Goal: Task Accomplishment & Management: Manage account settings

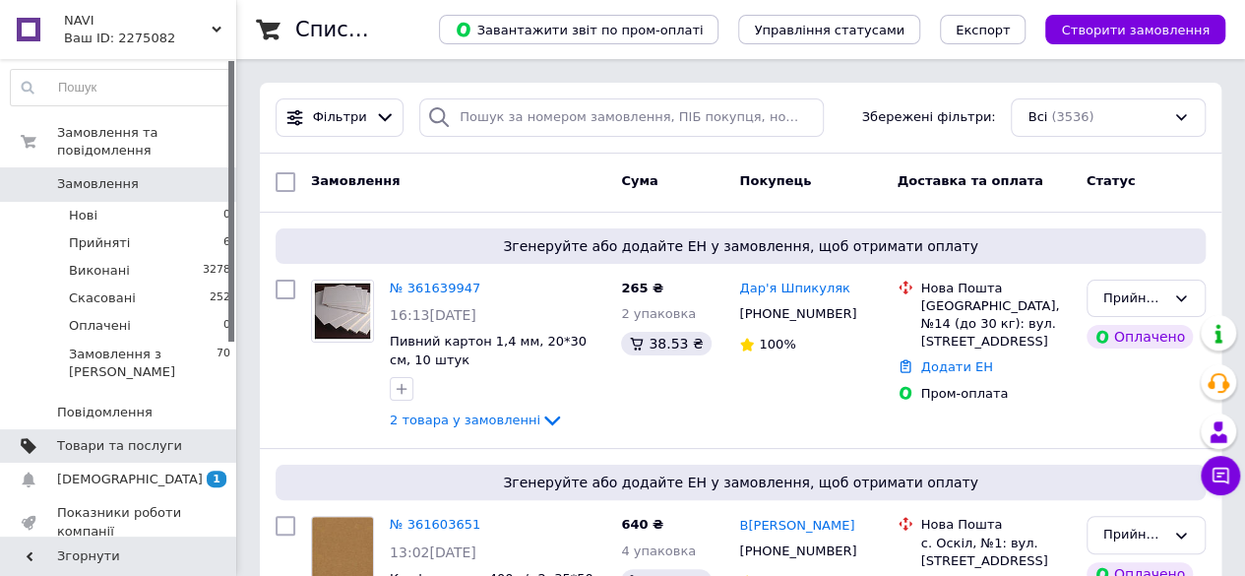
click at [140, 437] on span "Товари та послуги" at bounding box center [119, 446] width 125 height 18
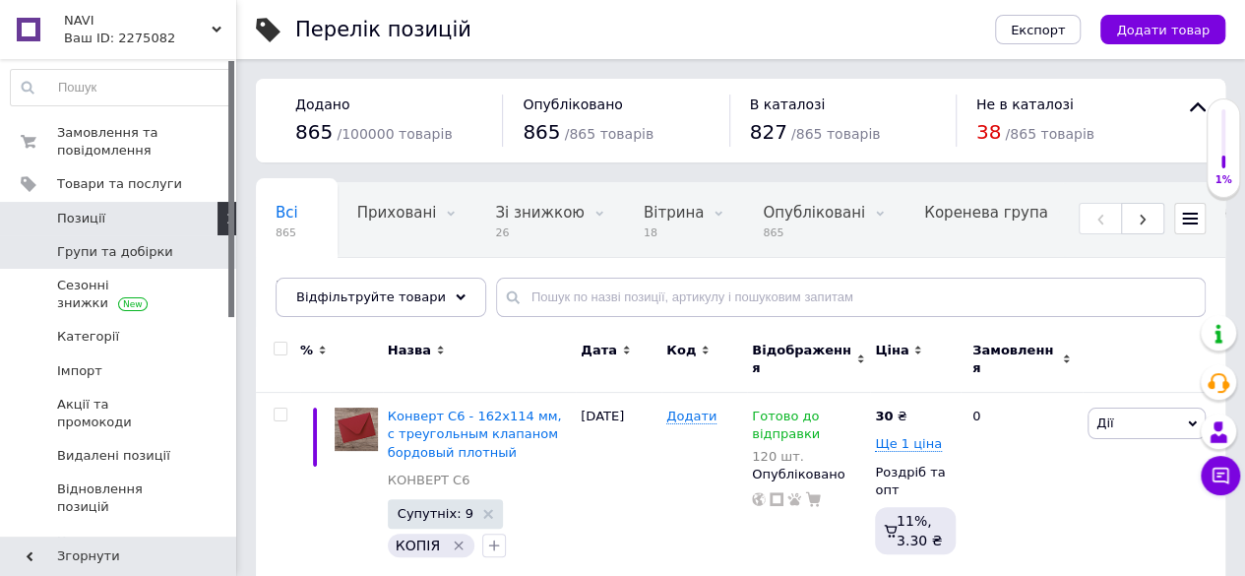
click at [150, 253] on span "Групи та добірки" at bounding box center [115, 252] width 116 height 18
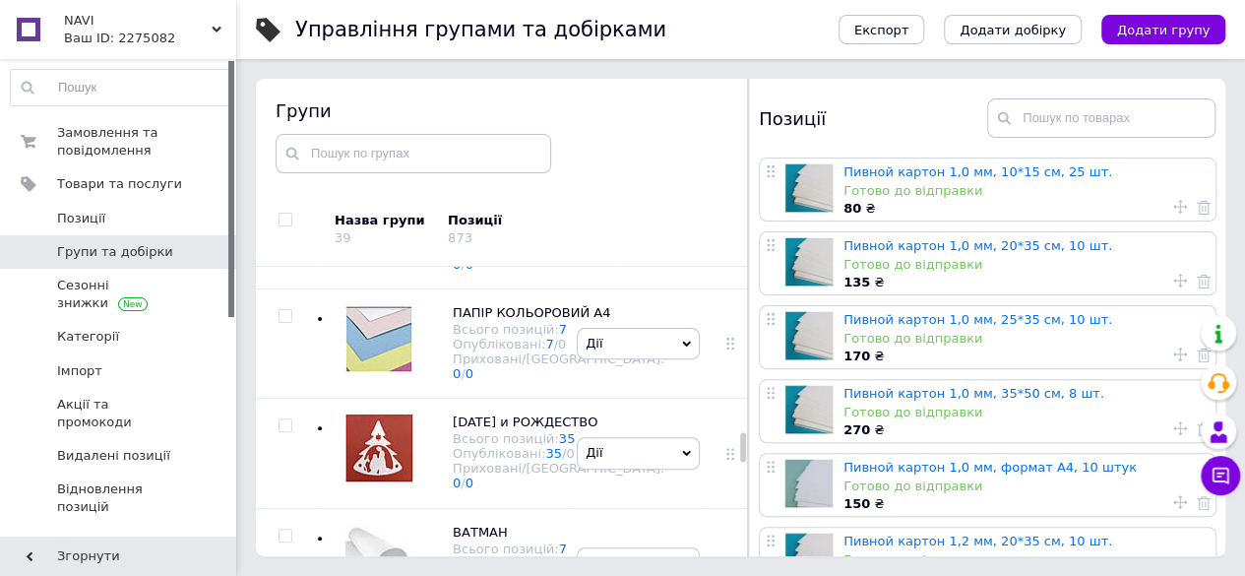
scroll to position [1701, 0]
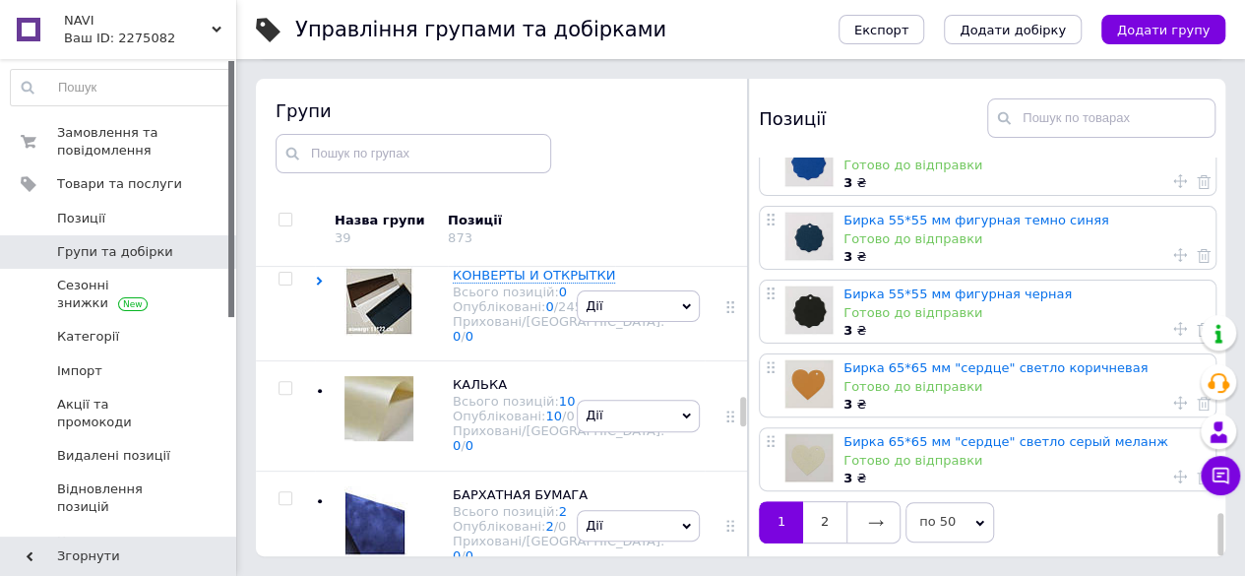
scroll to position [3353, 0]
click at [835, 516] on link "2" at bounding box center [824, 521] width 43 height 41
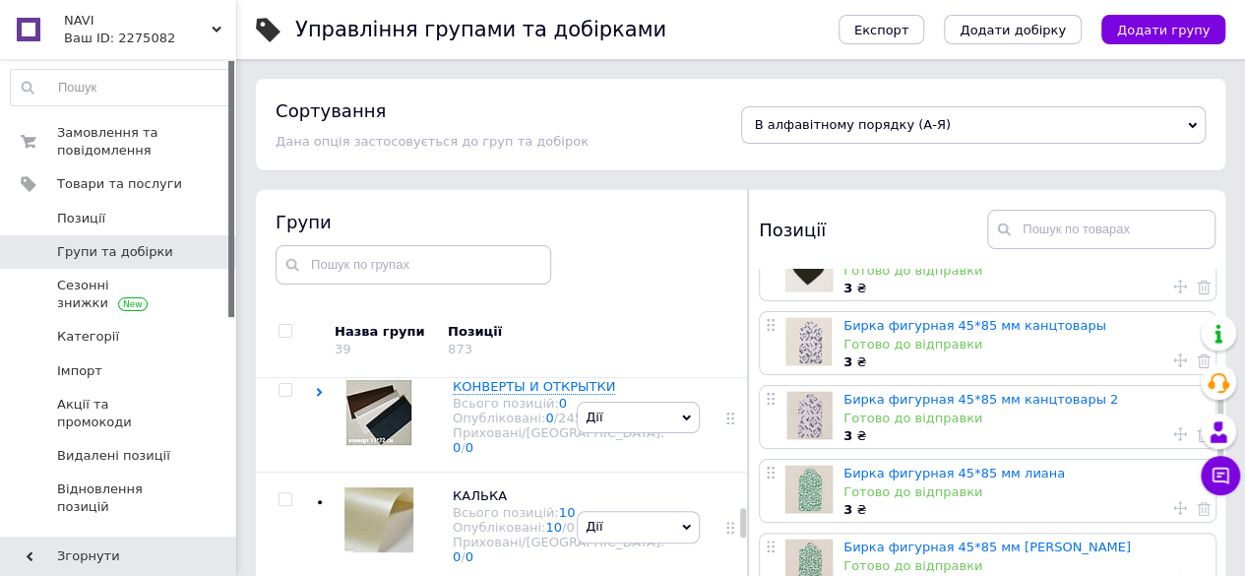
scroll to position [394, 0]
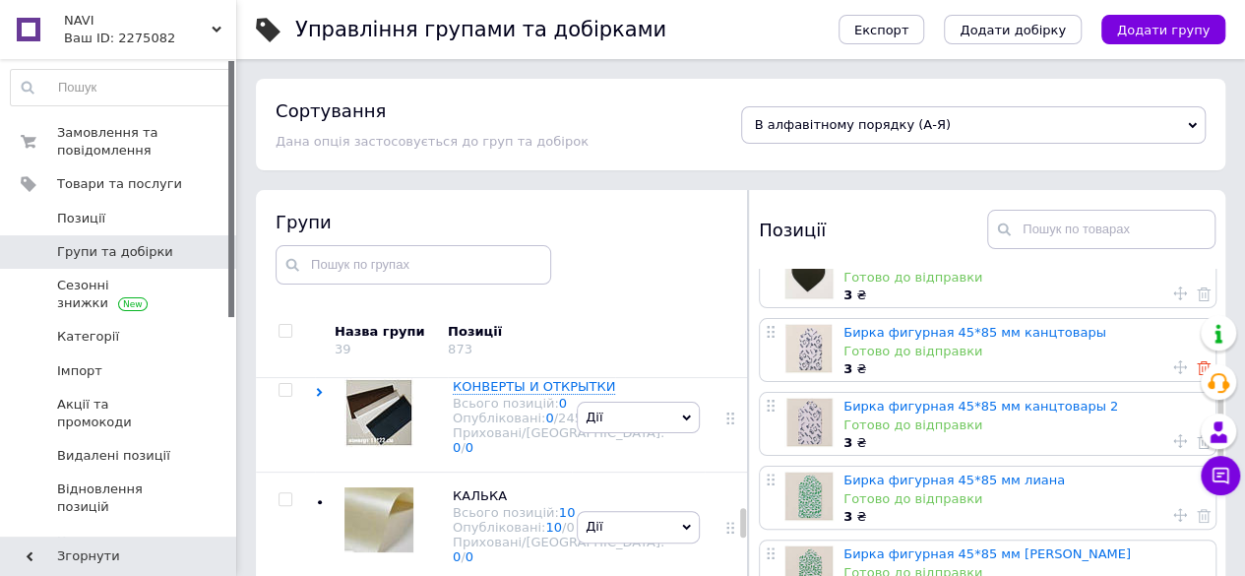
click at [1197, 371] on icon at bounding box center [1204, 368] width 14 height 14
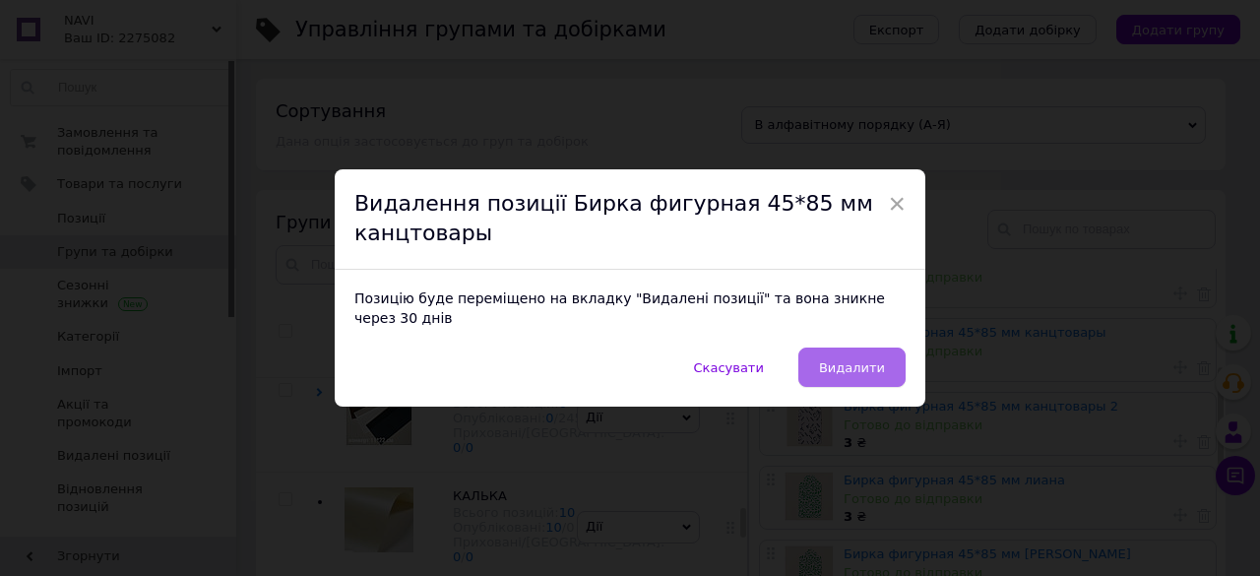
click at [871, 362] on span "Видалити" at bounding box center [852, 367] width 66 height 15
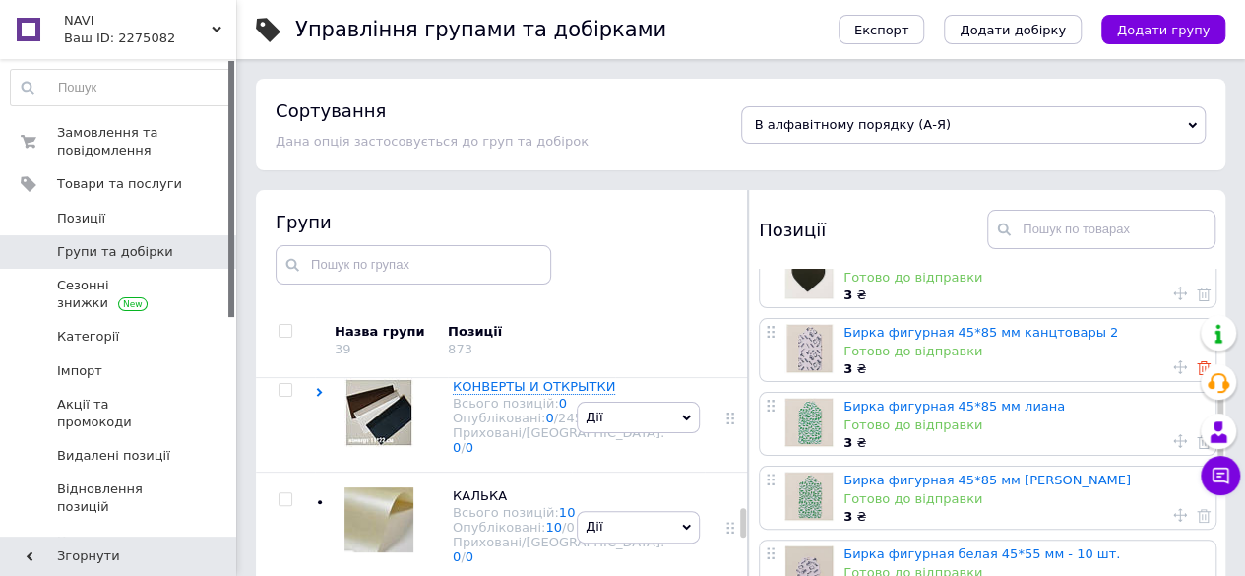
click at [1197, 369] on icon at bounding box center [1204, 368] width 14 height 14
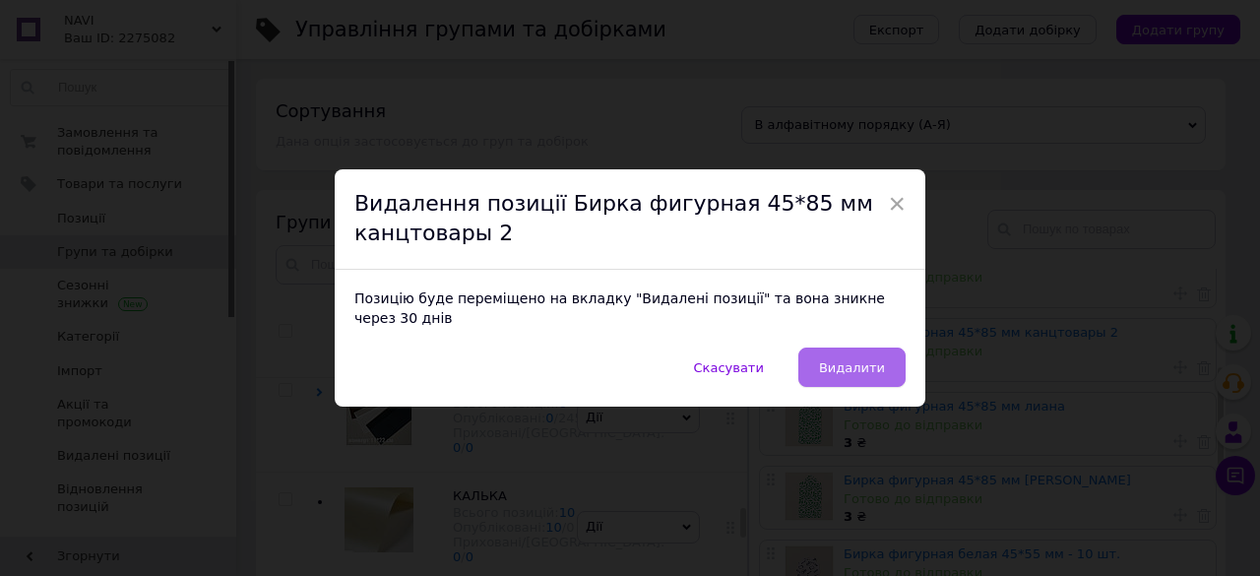
click at [850, 360] on span "Видалити" at bounding box center [852, 367] width 66 height 15
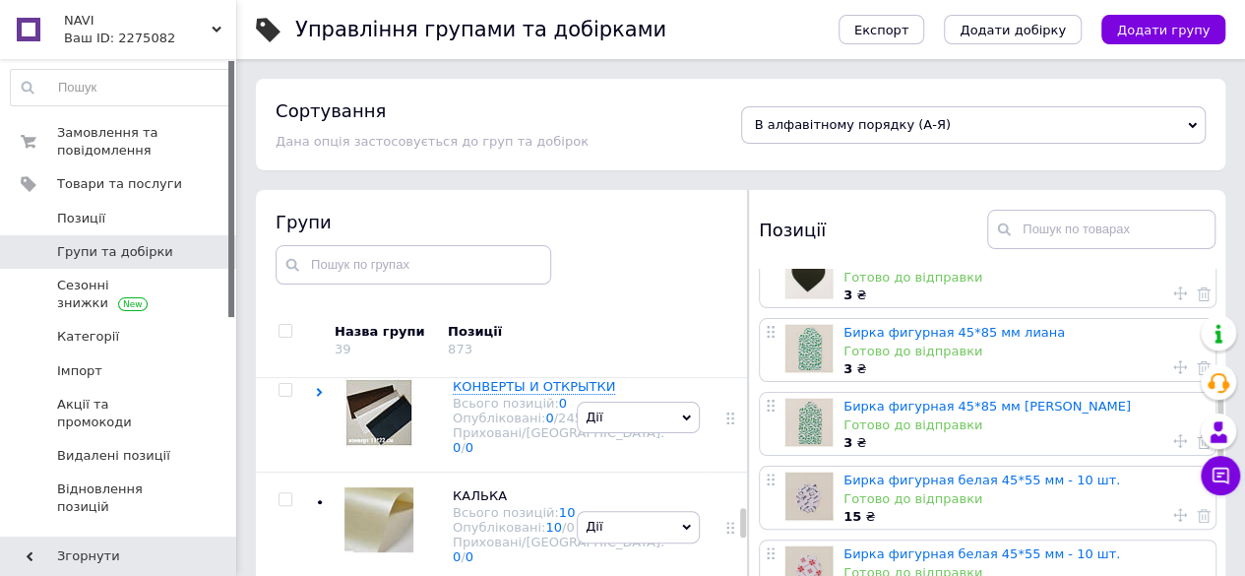
click at [1201, 371] on div at bounding box center [1220, 381] width 39 height 35
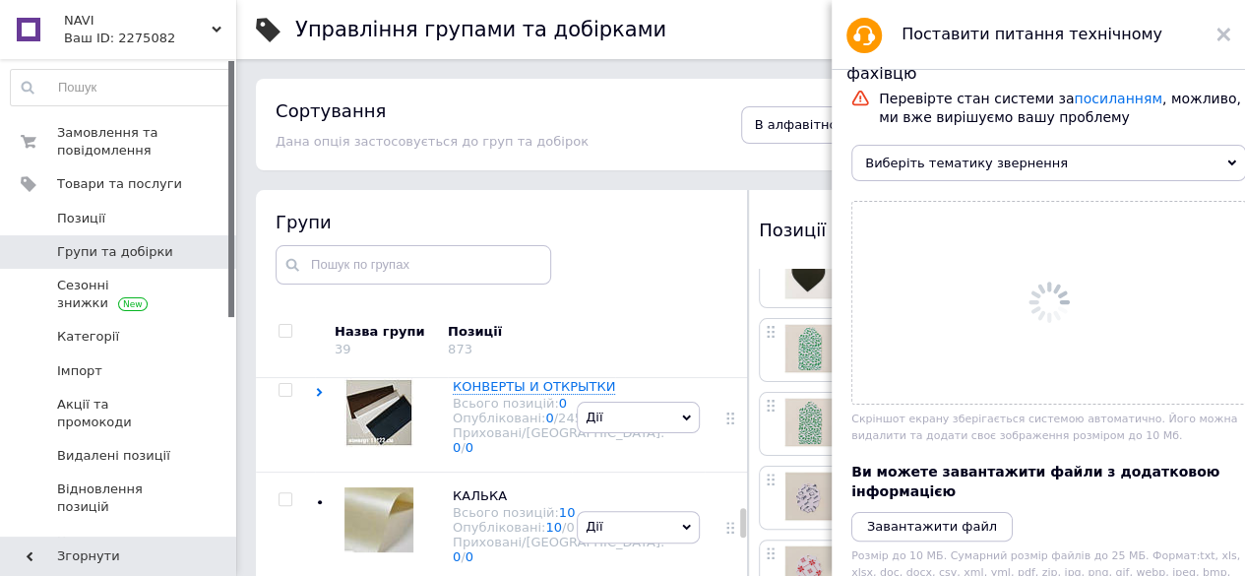
click at [1223, 31] on icon at bounding box center [1224, 35] width 14 height 14
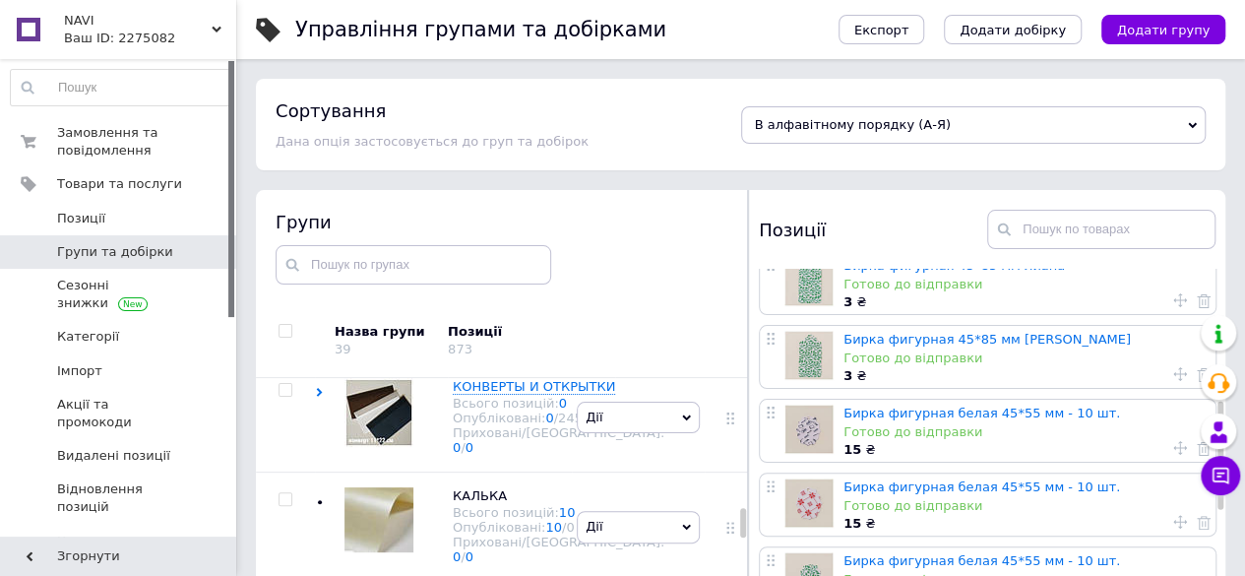
scroll to position [492, 0]
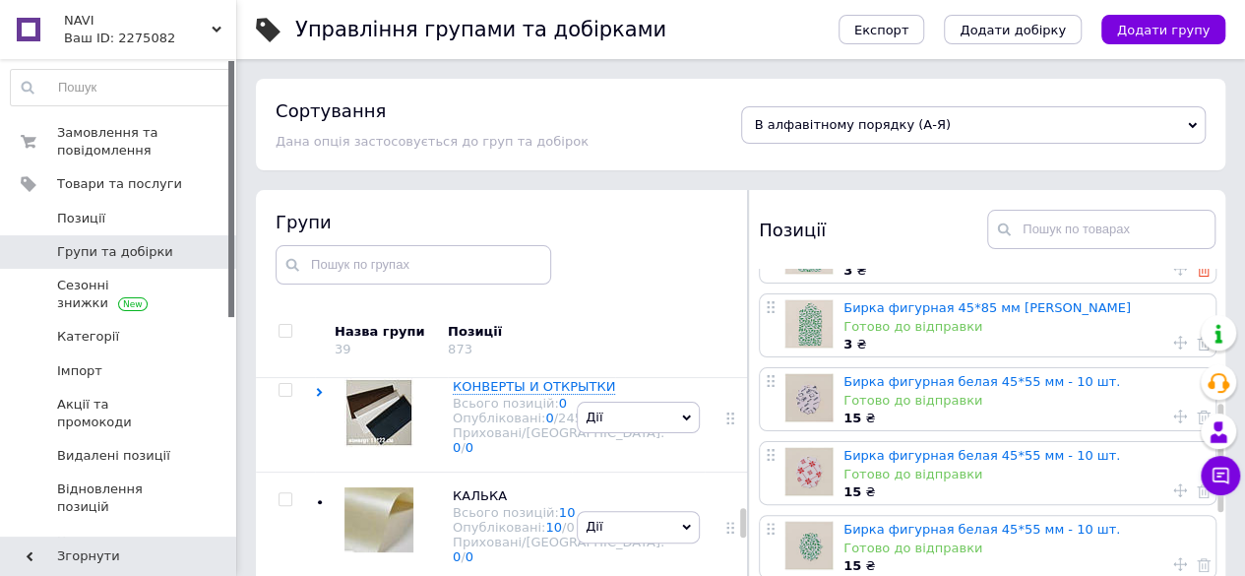
click at [1199, 274] on use at bounding box center [1204, 270] width 14 height 14
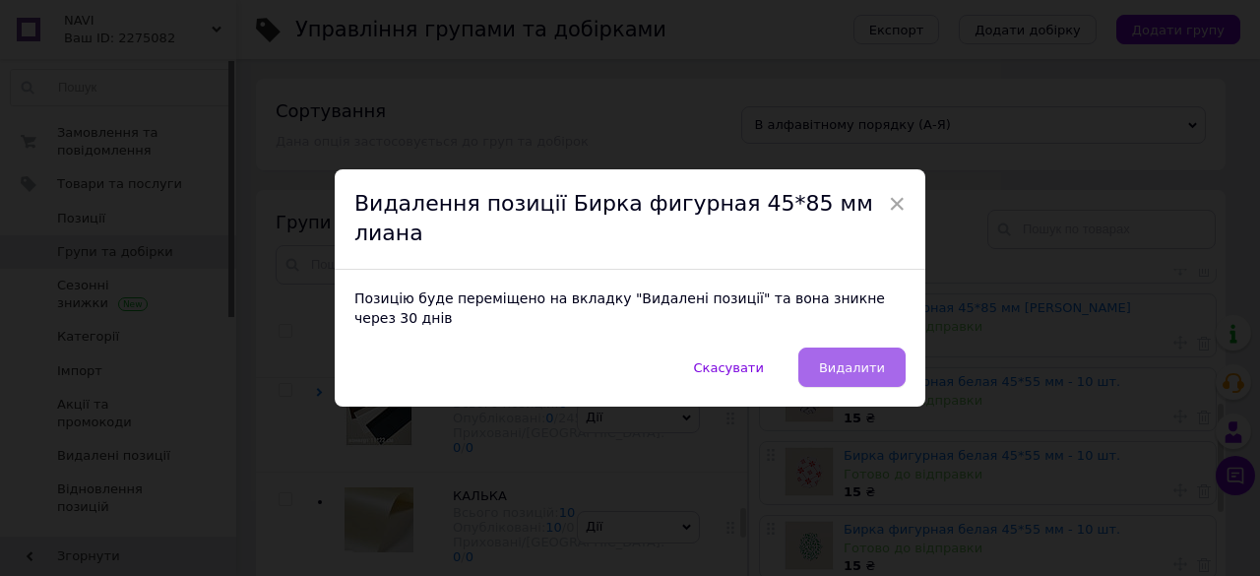
click at [868, 360] on span "Видалити" at bounding box center [852, 367] width 66 height 15
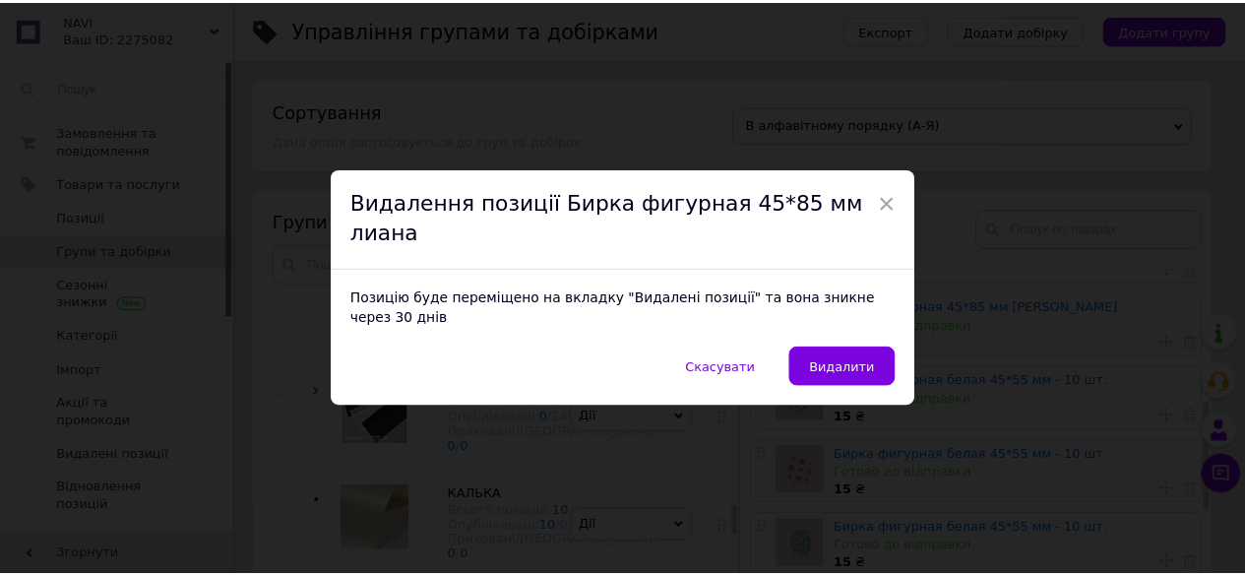
scroll to position [417, 0]
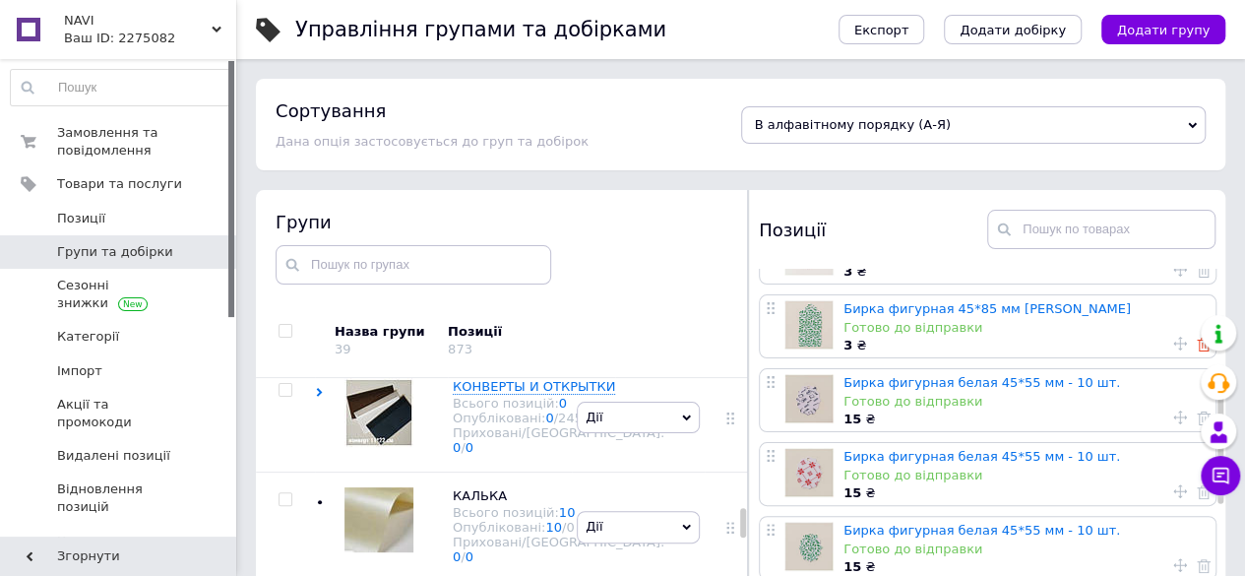
click at [1197, 344] on use at bounding box center [1204, 345] width 14 height 14
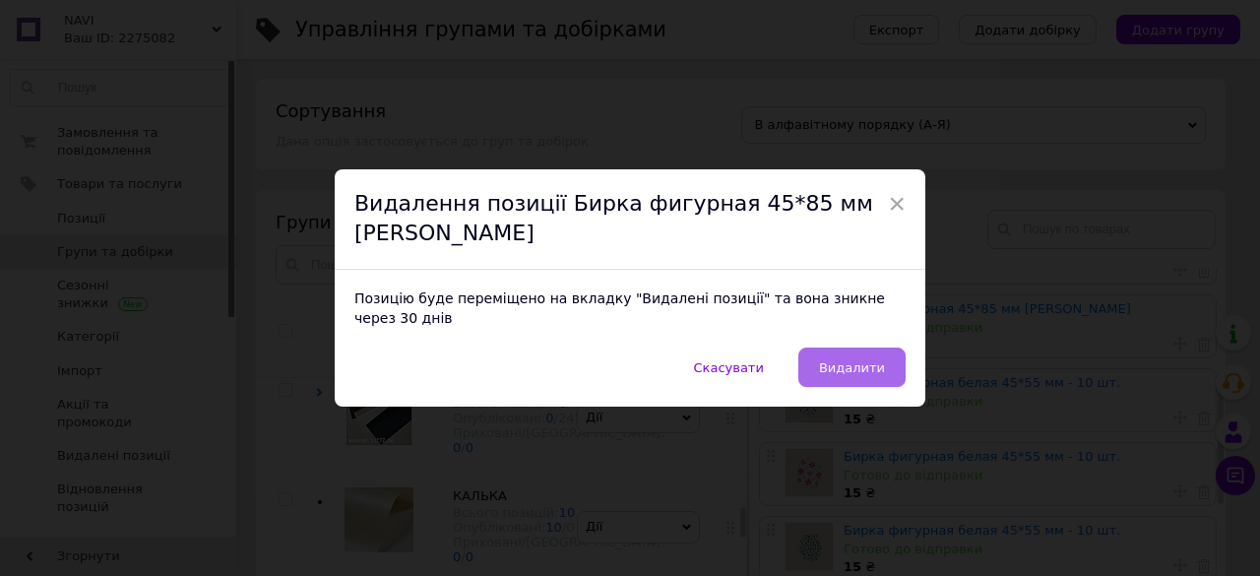
click at [876, 362] on span "Видалити" at bounding box center [852, 367] width 66 height 15
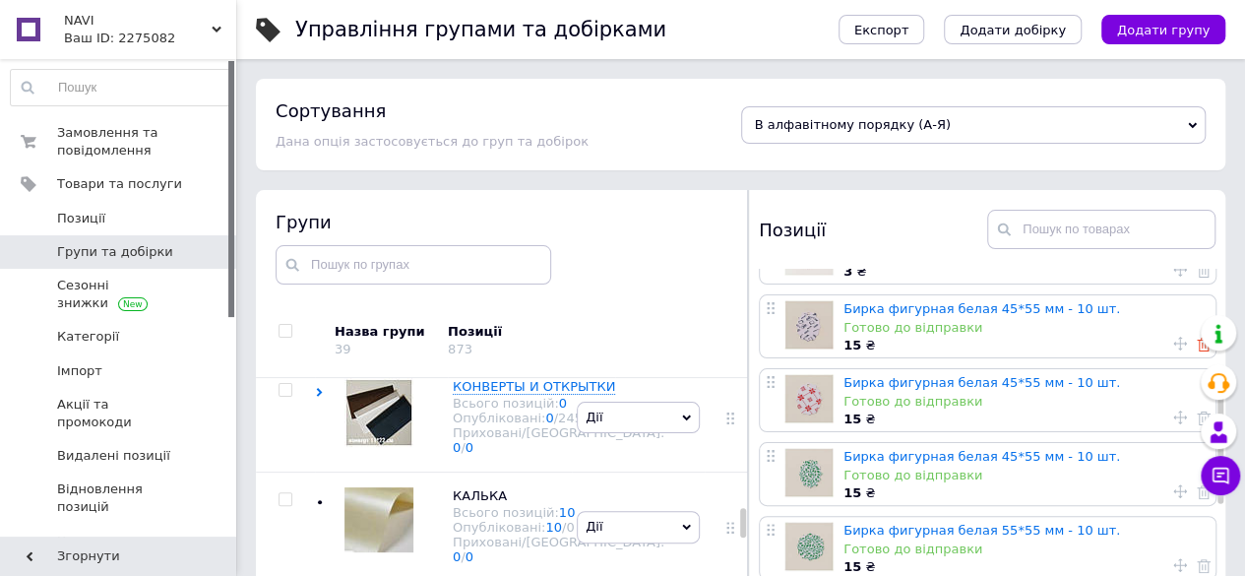
click at [1197, 349] on icon at bounding box center [1204, 345] width 14 height 14
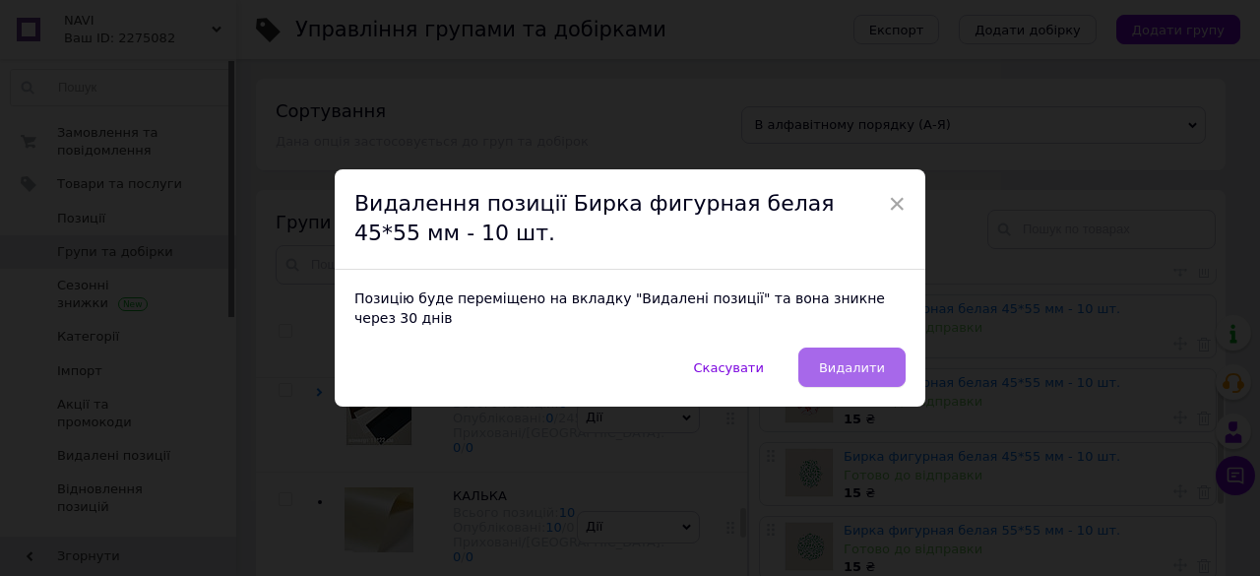
click at [877, 361] on span "Видалити" at bounding box center [852, 367] width 66 height 15
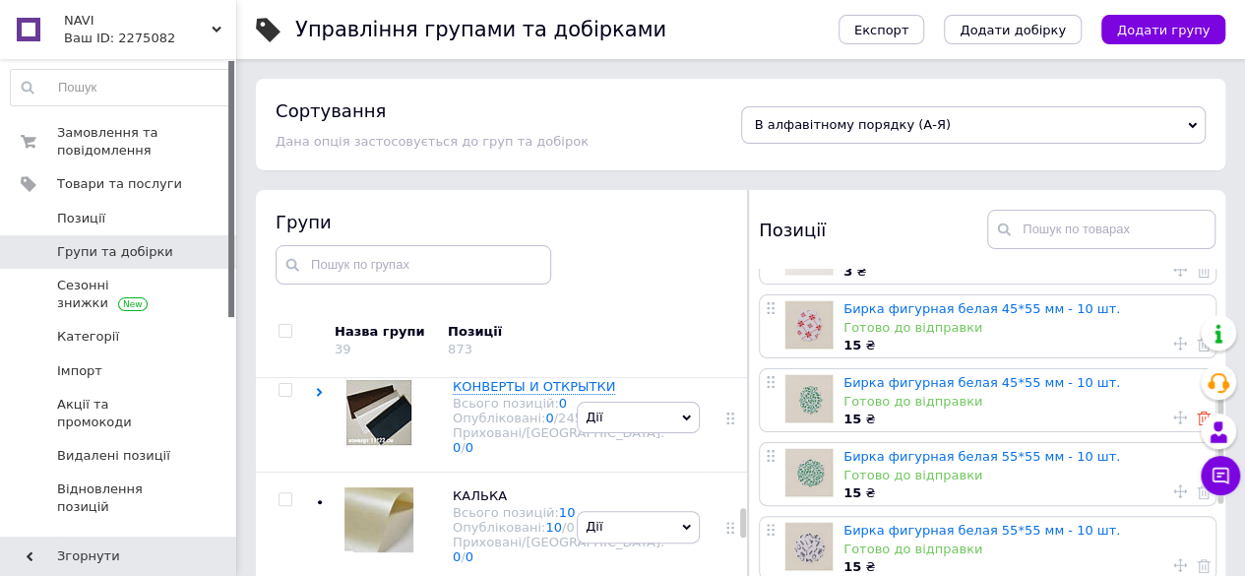
click at [1197, 421] on icon at bounding box center [1204, 419] width 14 height 14
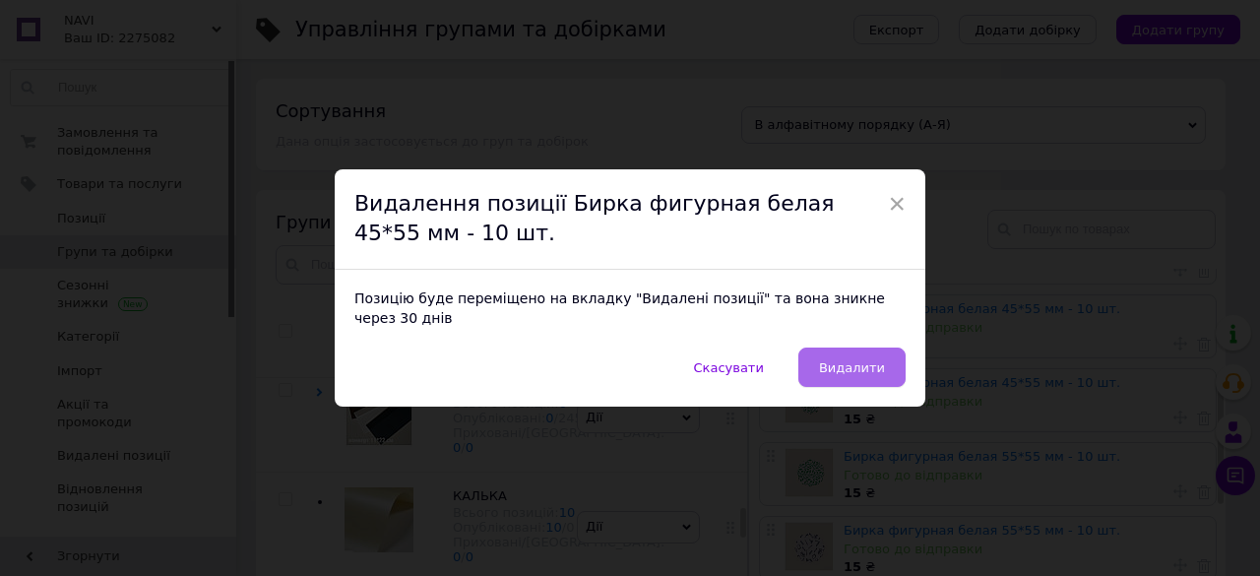
click at [852, 360] on span "Видалити" at bounding box center [852, 367] width 66 height 15
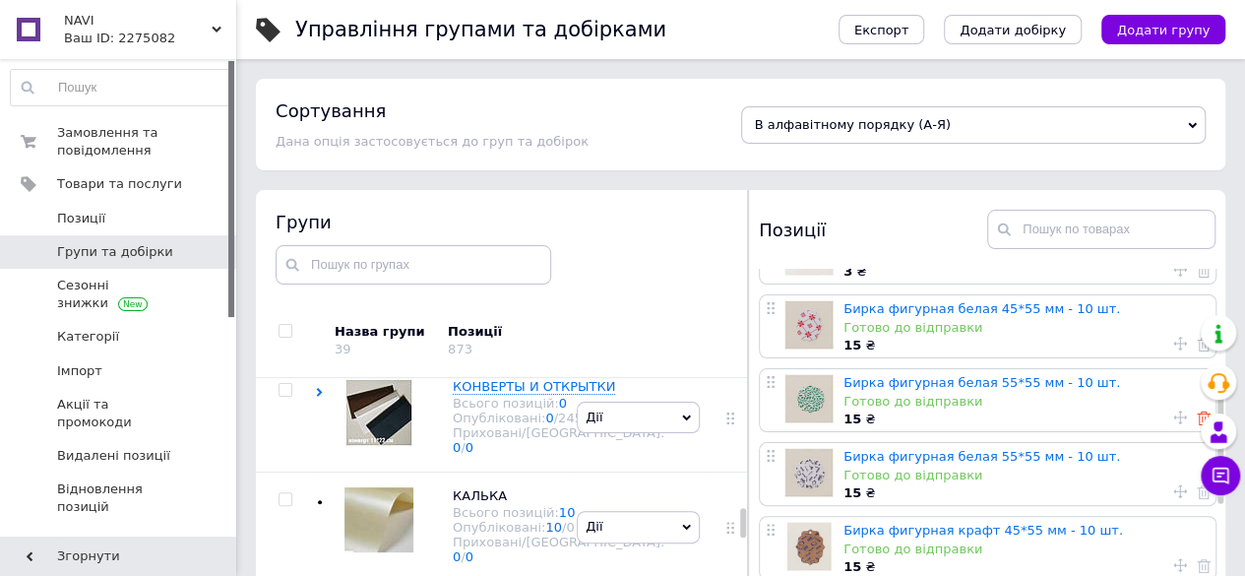
click at [1197, 422] on icon at bounding box center [1204, 419] width 14 height 14
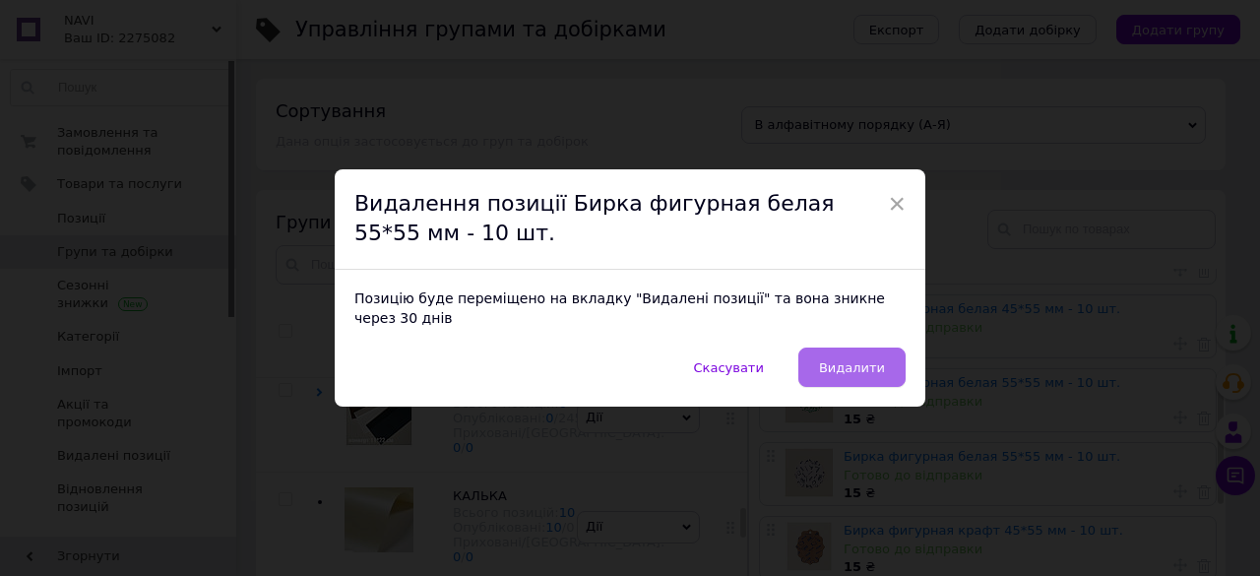
click at [855, 360] on span "Видалити" at bounding box center [852, 367] width 66 height 15
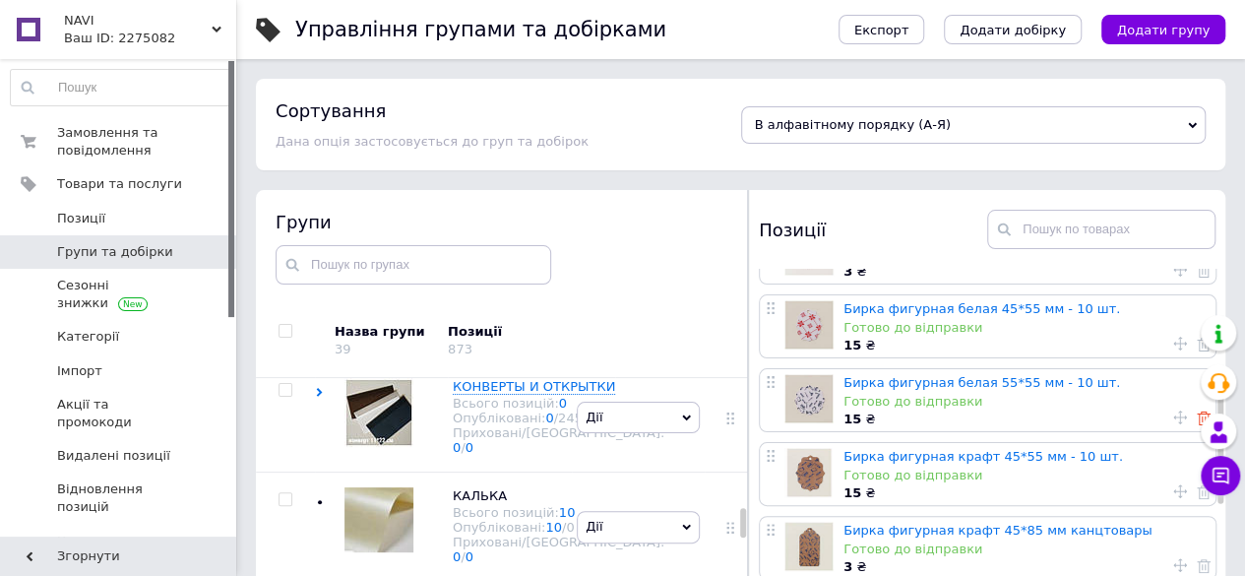
click at [1197, 419] on icon at bounding box center [1204, 419] width 14 height 14
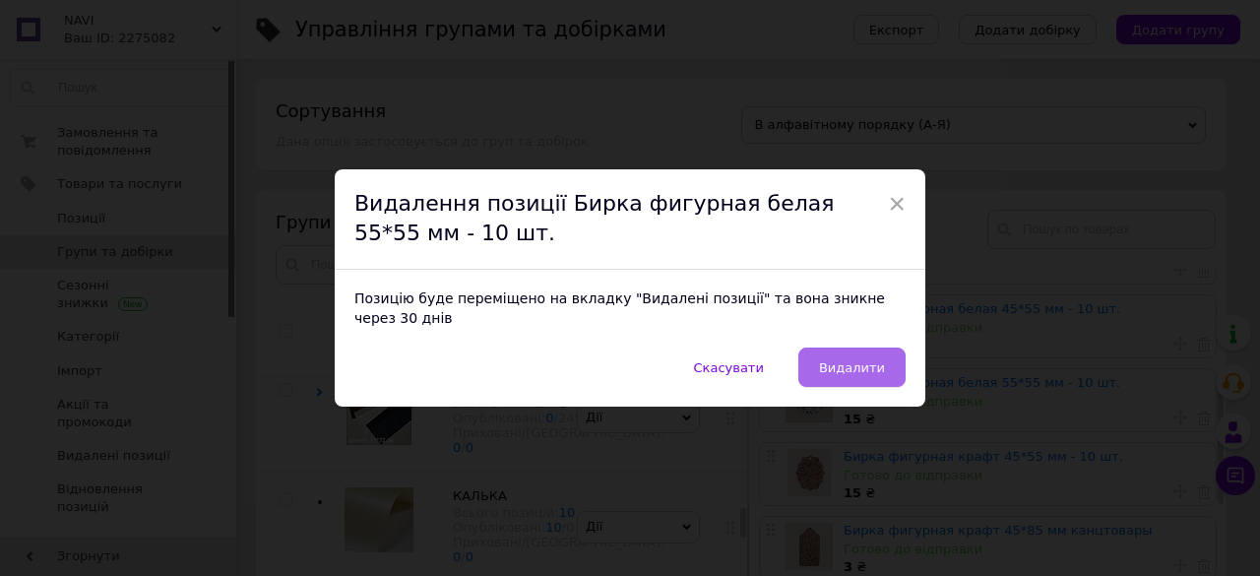
click at [860, 360] on span "Видалити" at bounding box center [852, 367] width 66 height 15
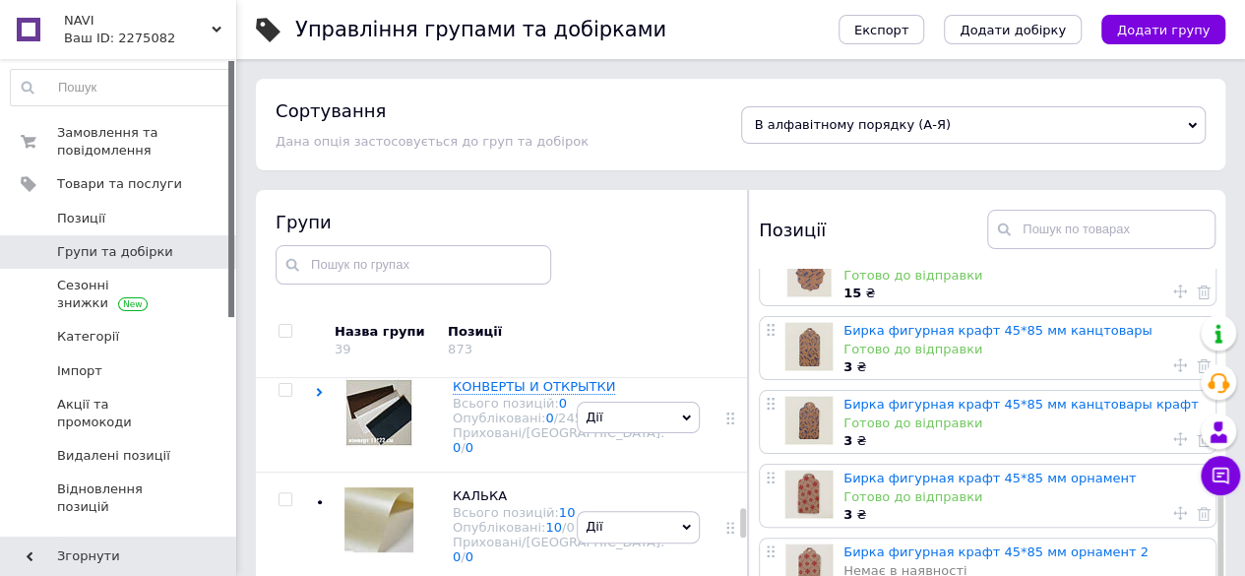
scroll to position [516, 0]
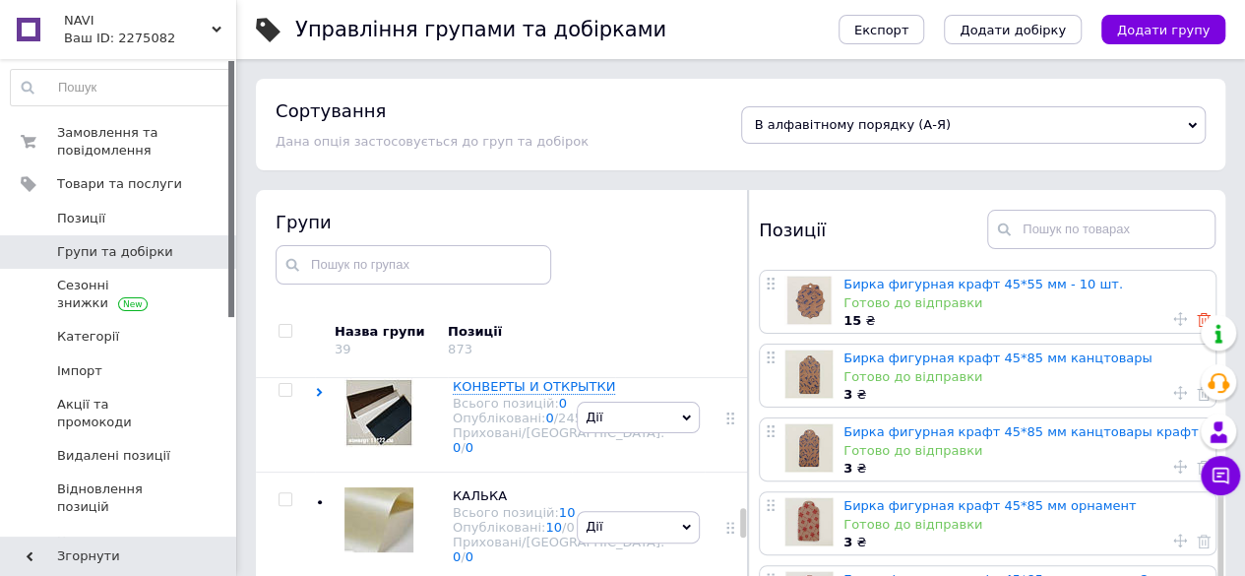
click at [1197, 324] on icon at bounding box center [1204, 320] width 14 height 14
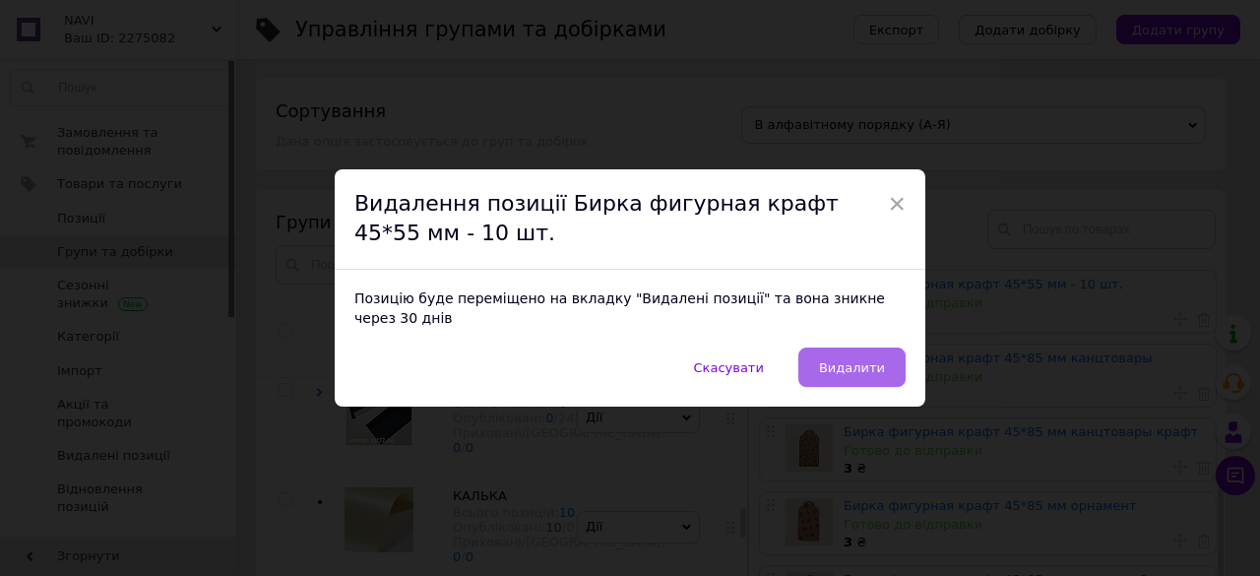
click at [857, 363] on span "Видалити" at bounding box center [852, 367] width 66 height 15
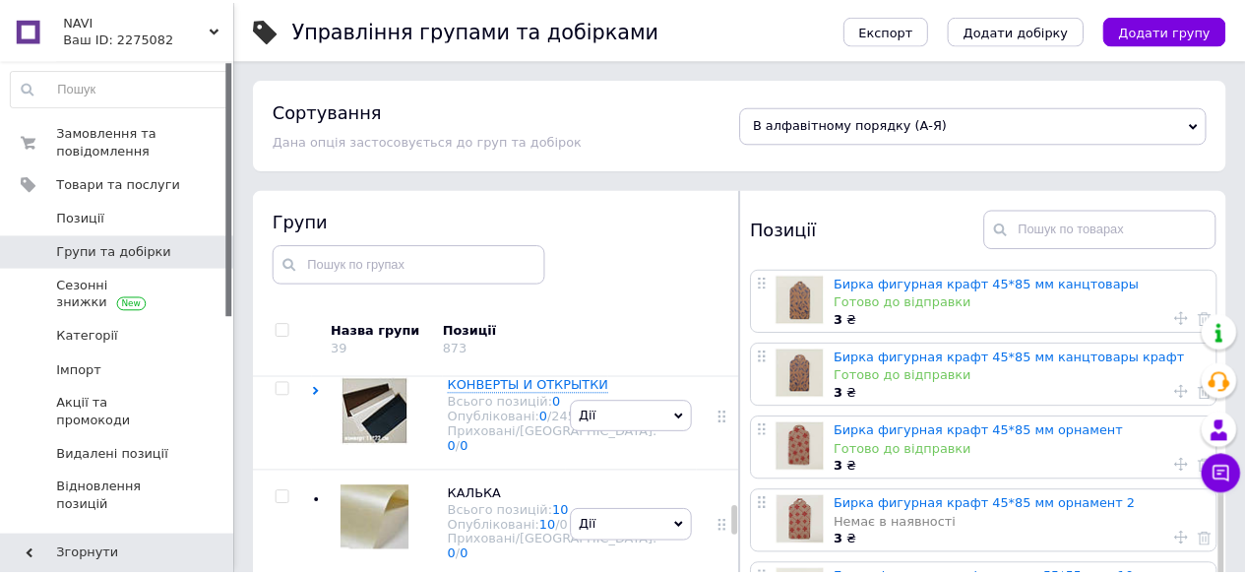
scroll to position [443, 0]
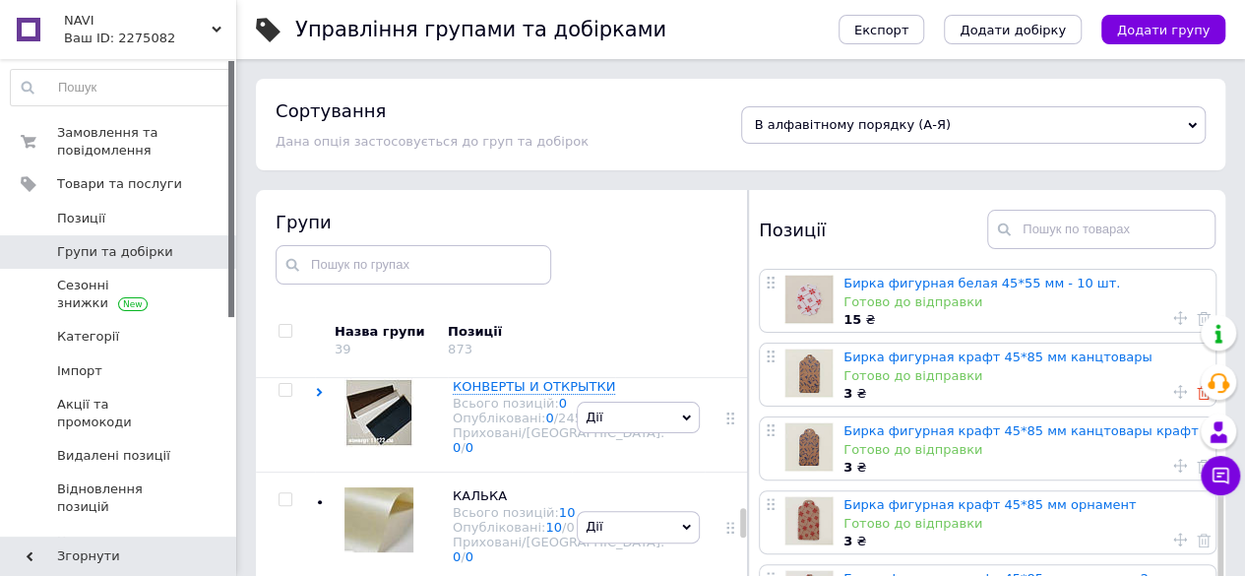
click at [1197, 397] on use at bounding box center [1204, 393] width 14 height 14
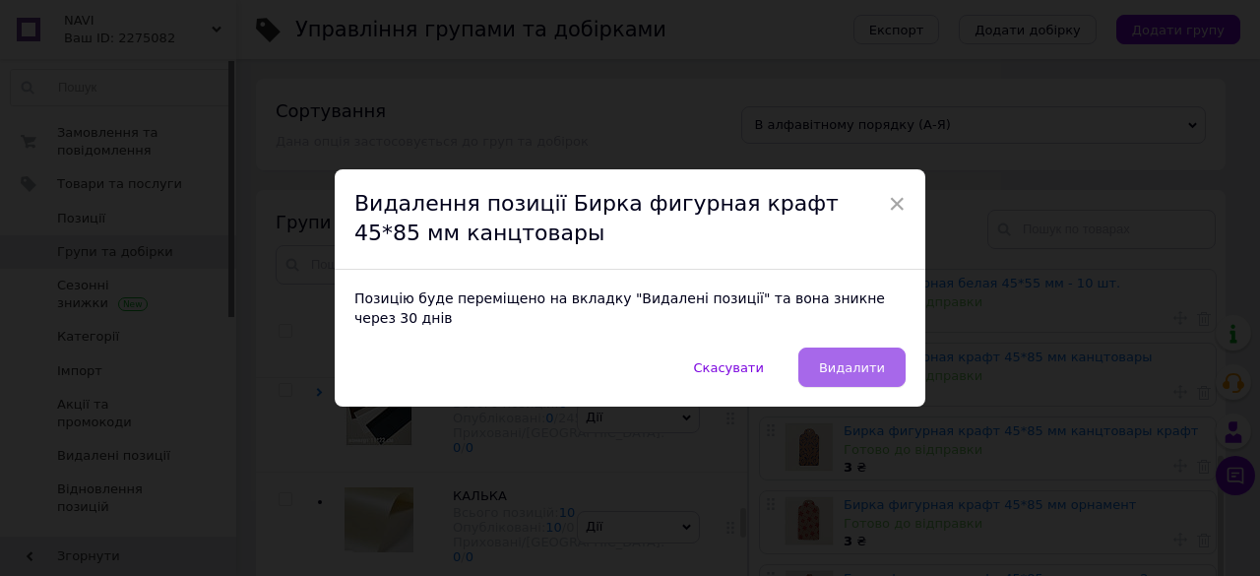
click at [859, 365] on span "Видалити" at bounding box center [852, 367] width 66 height 15
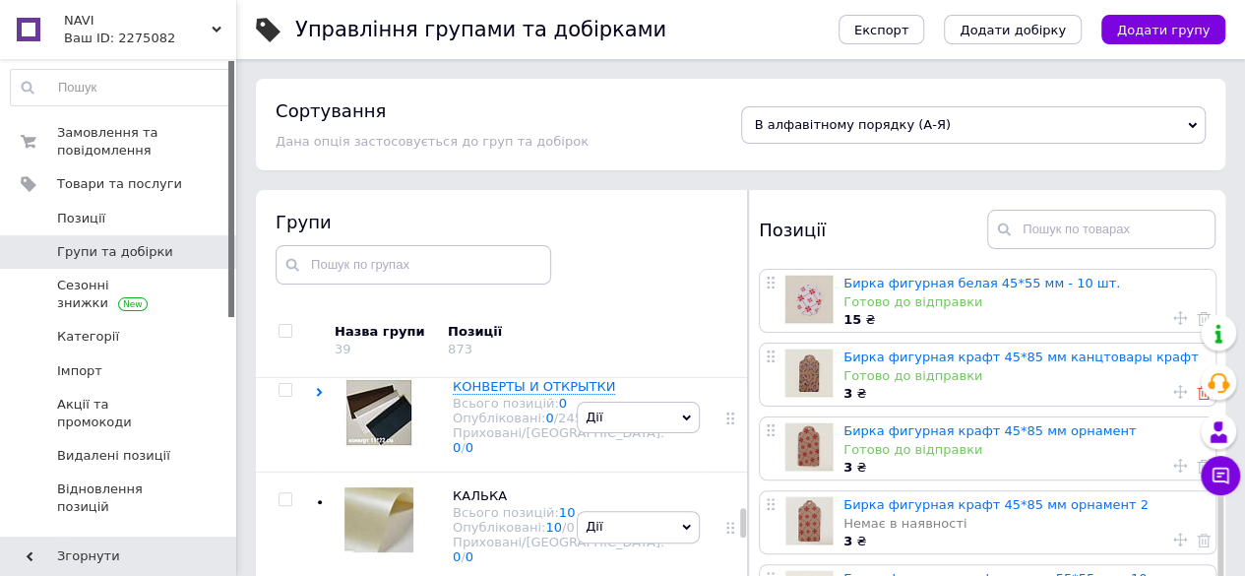
click at [1197, 395] on icon at bounding box center [1204, 393] width 14 height 14
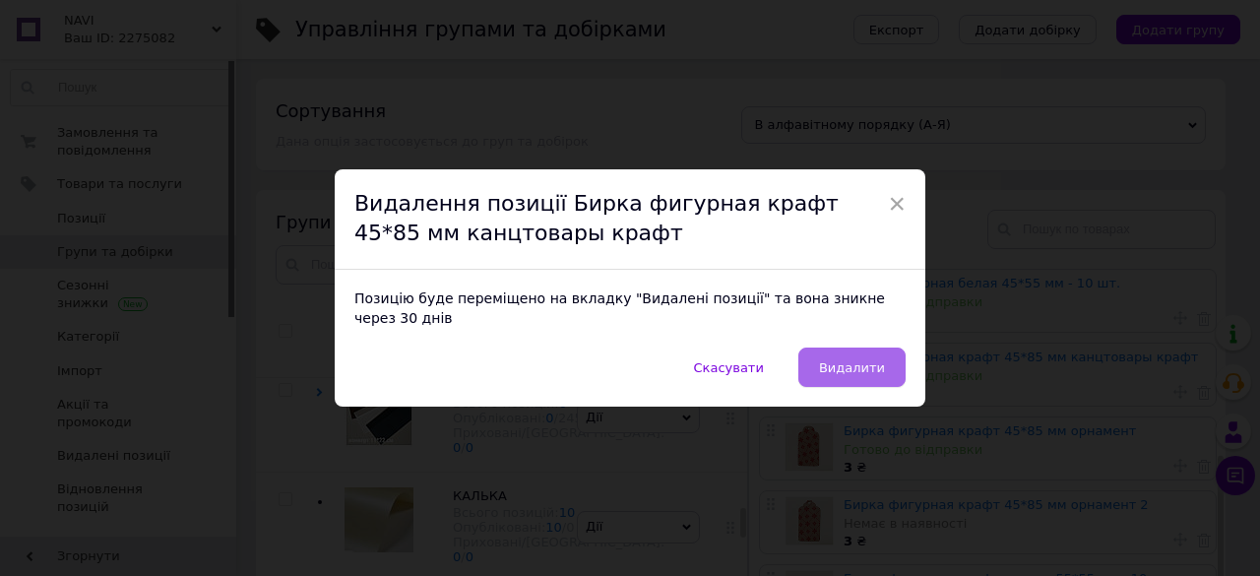
click at [861, 360] on span "Видалити" at bounding box center [852, 367] width 66 height 15
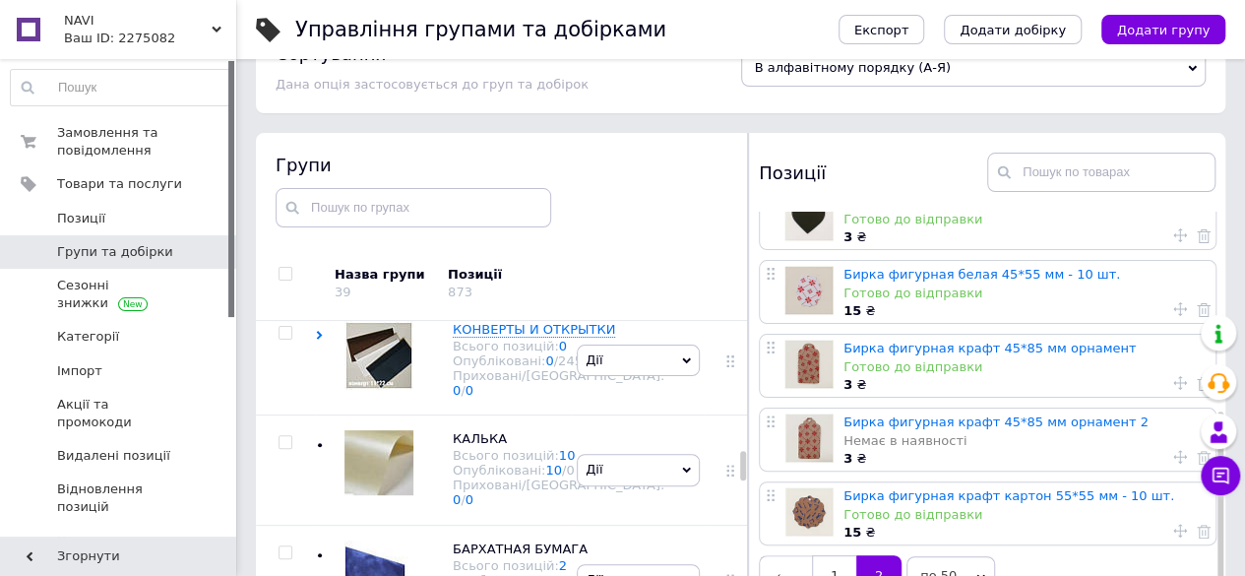
scroll to position [98, 0]
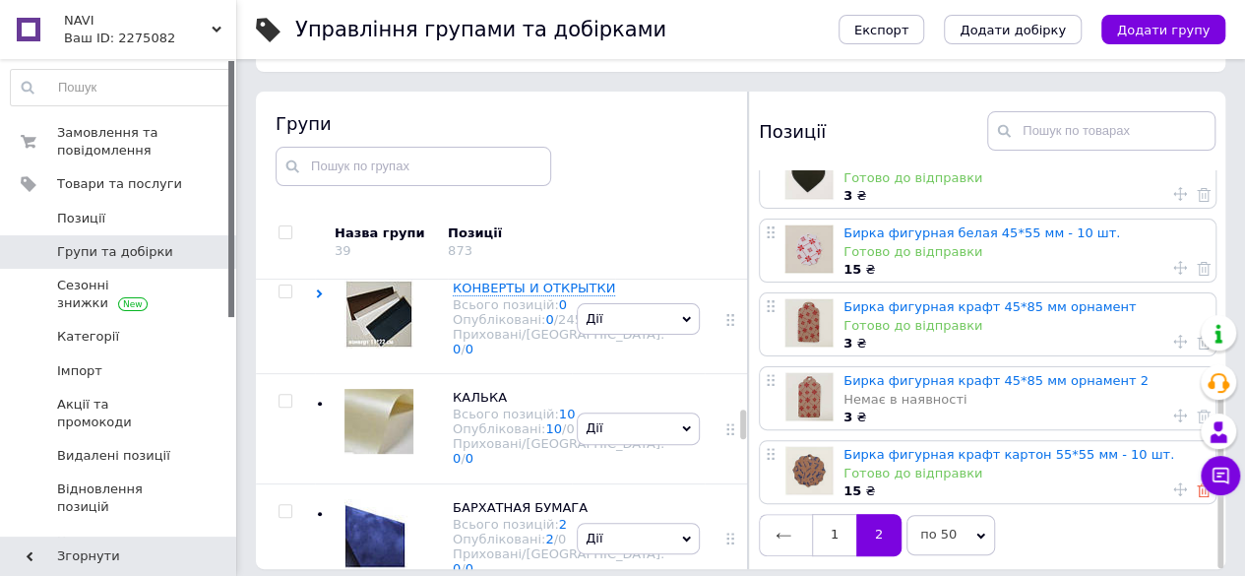
click at [1199, 489] on use at bounding box center [1204, 490] width 14 height 14
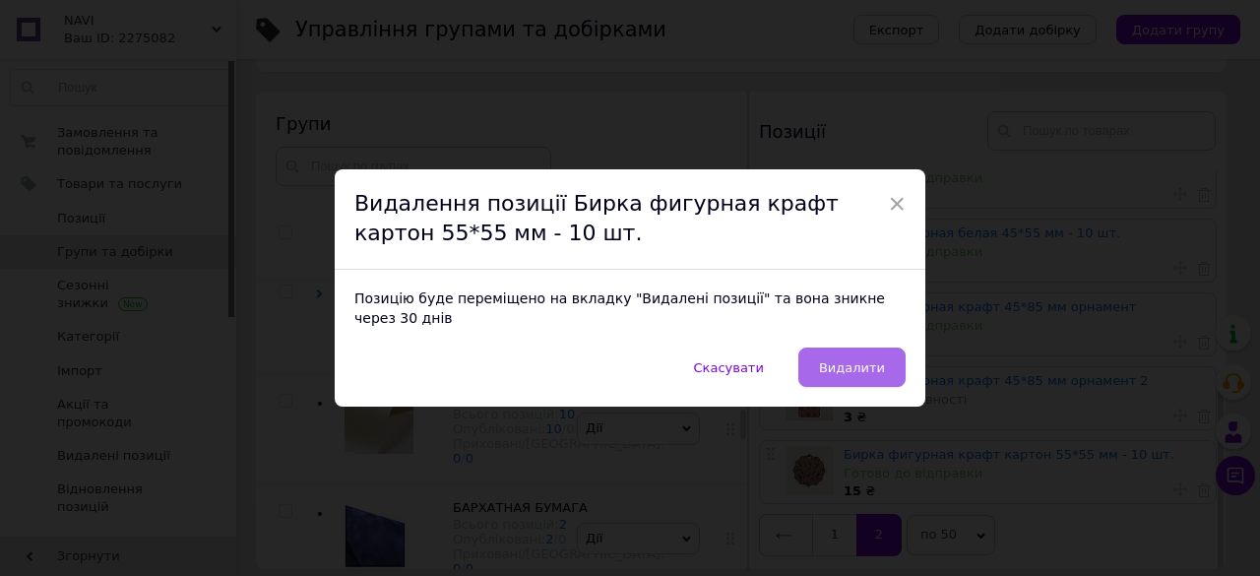
click at [868, 360] on span "Видалити" at bounding box center [852, 367] width 66 height 15
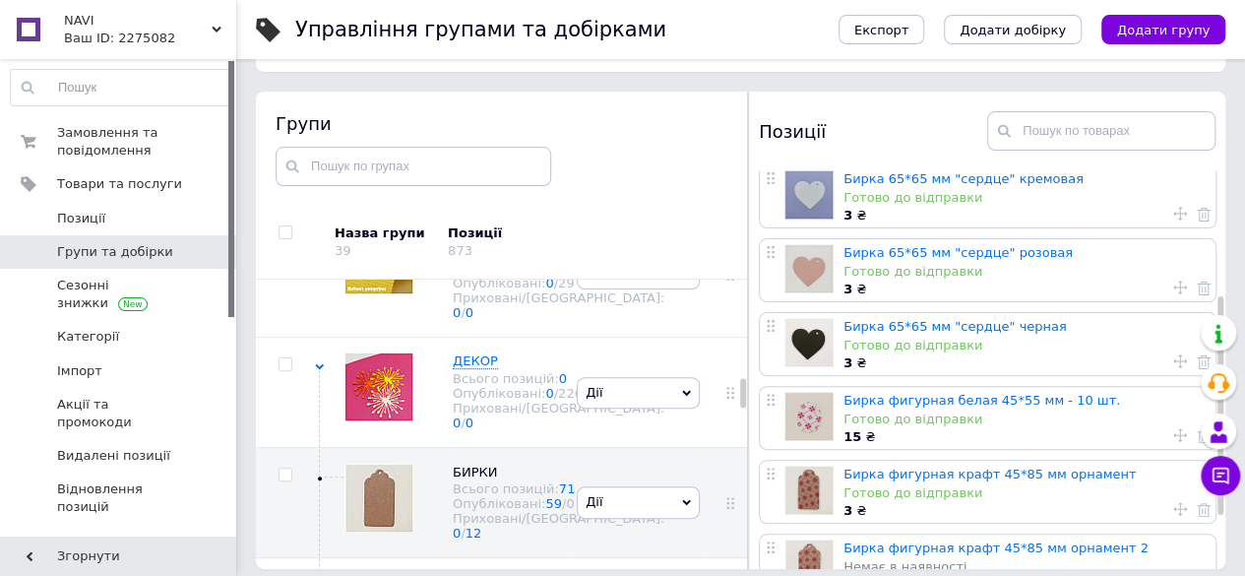
scroll to position [1181, 0]
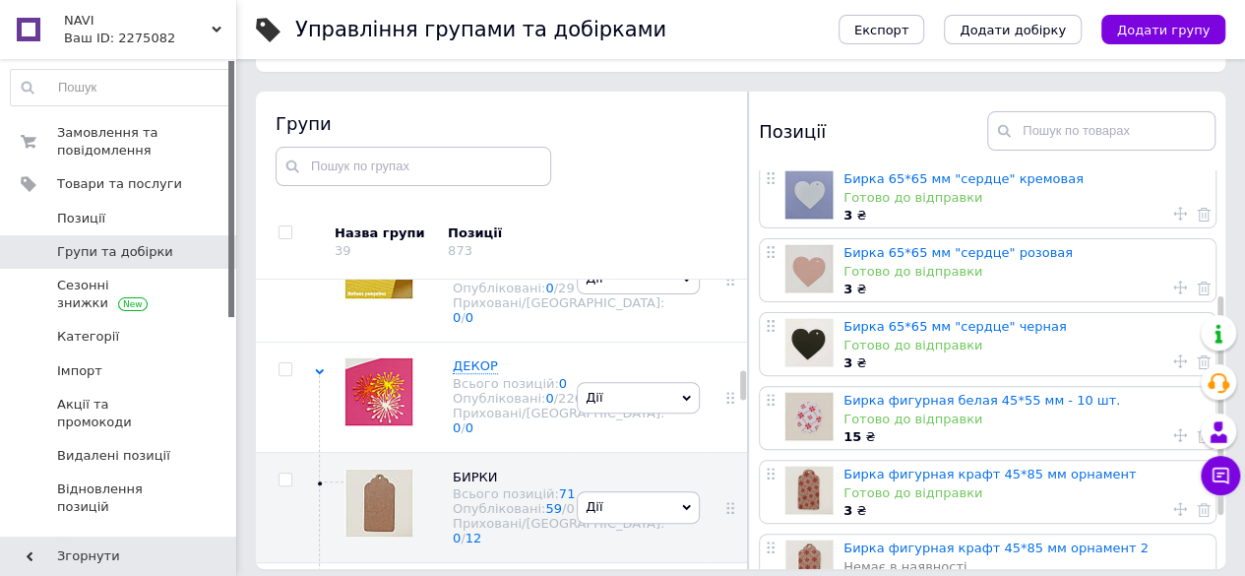
click at [508, 27] on span "АЛЬБОМЫ" at bounding box center [487, 19] width 68 height 15
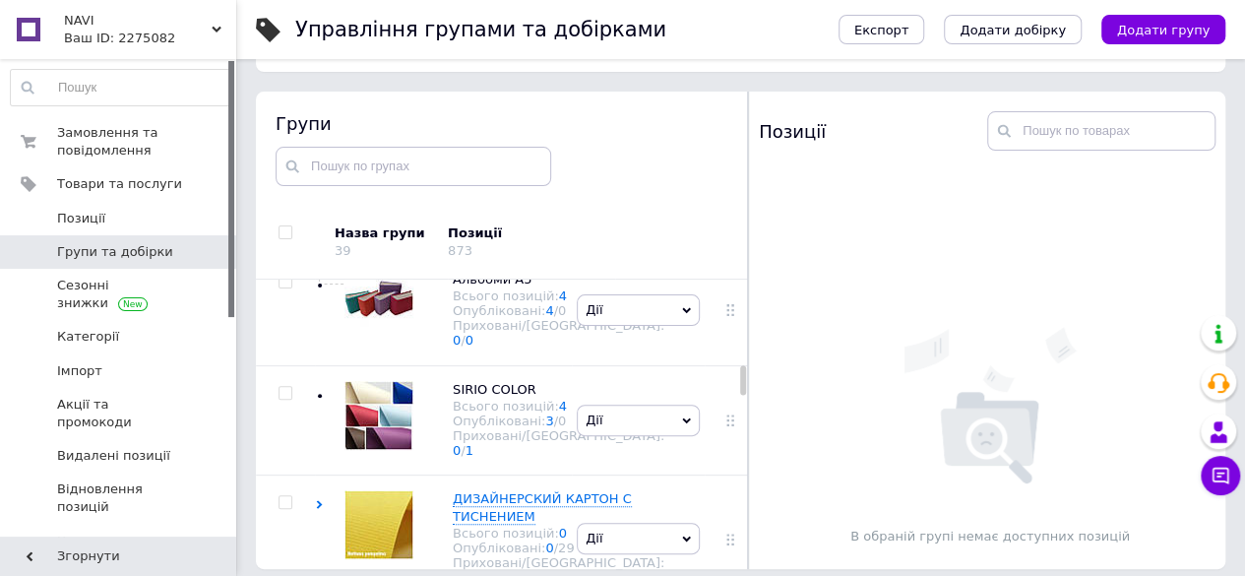
scroll to position [1280, 0]
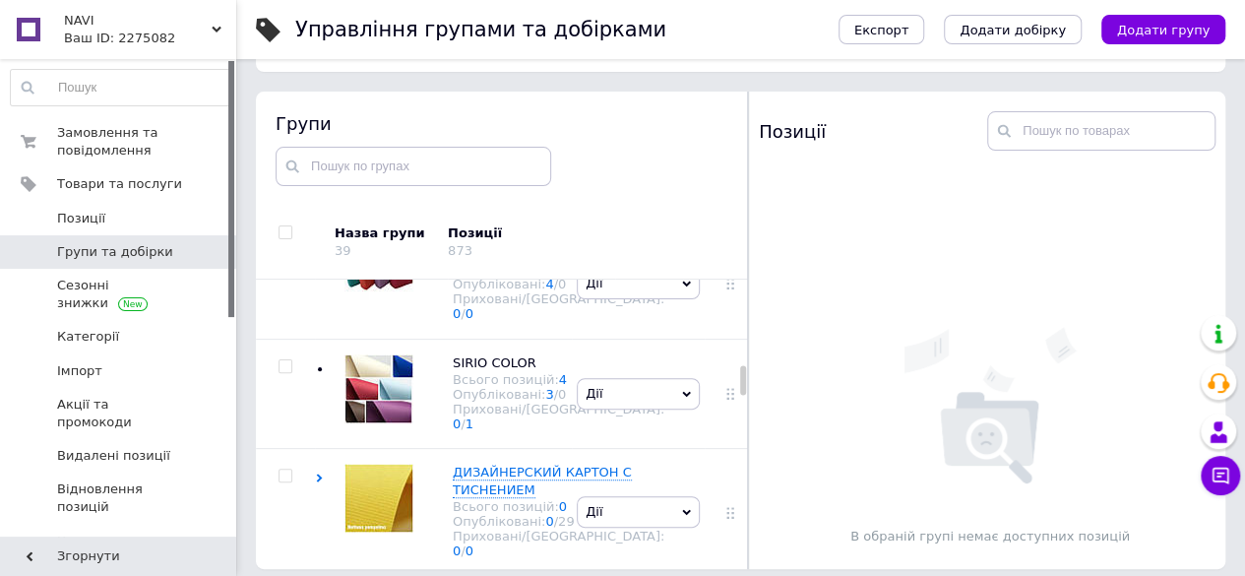
click at [486, 38] on span "Альбом 20х20 см" at bounding box center [510, 31] width 115 height 15
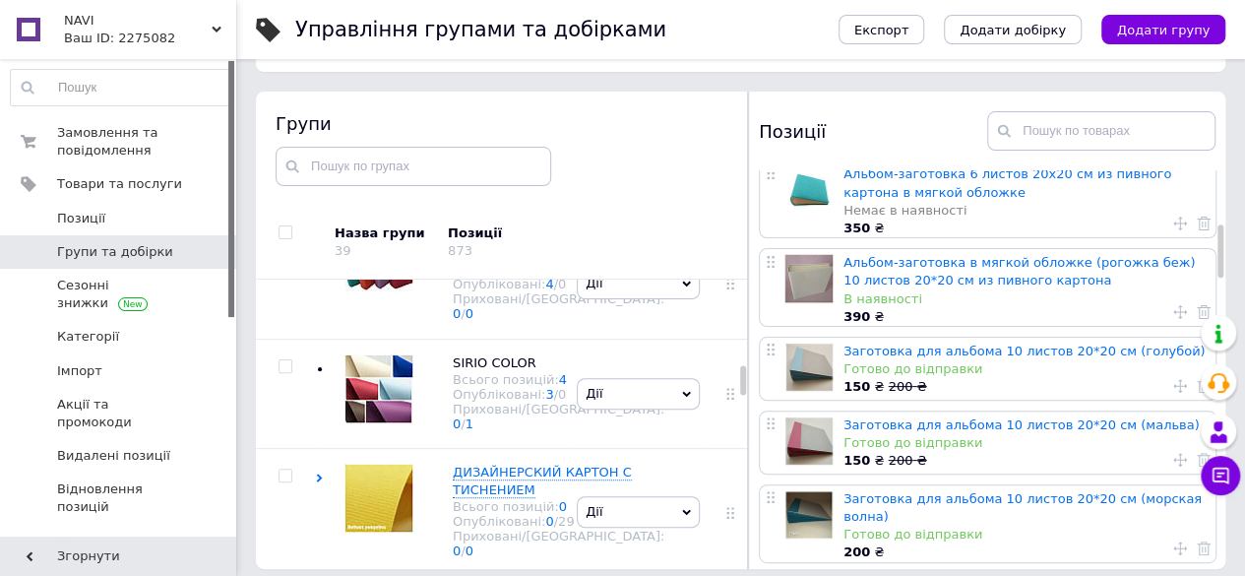
scroll to position [394, 0]
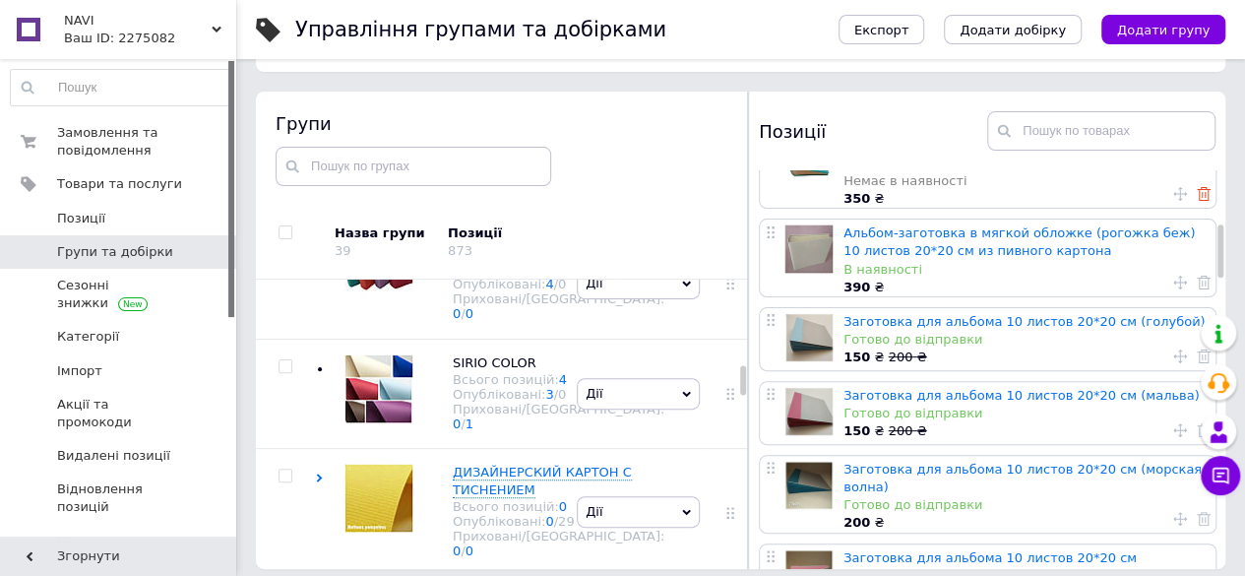
click at [1204, 194] on icon at bounding box center [1204, 194] width 14 height 14
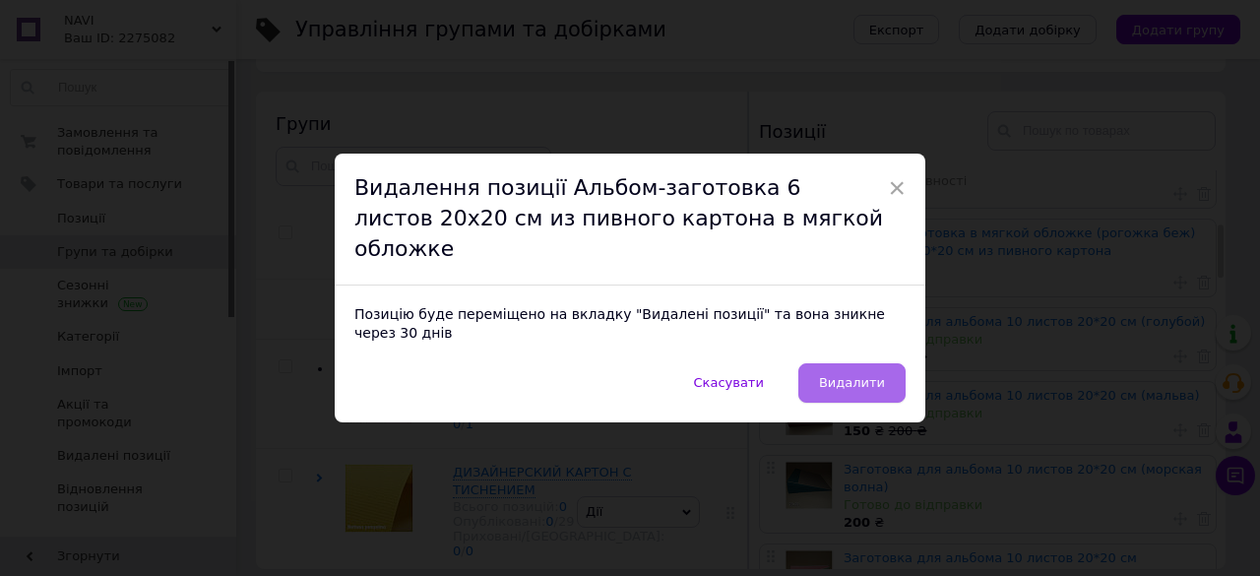
click at [864, 375] on span "Видалити" at bounding box center [852, 382] width 66 height 15
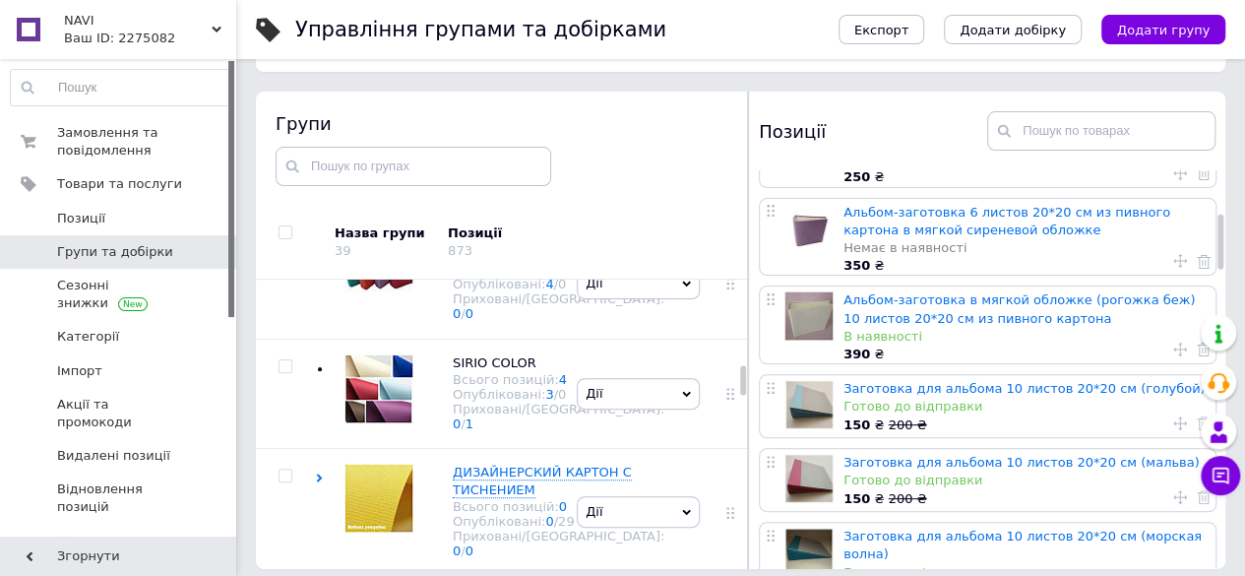
scroll to position [208, 0]
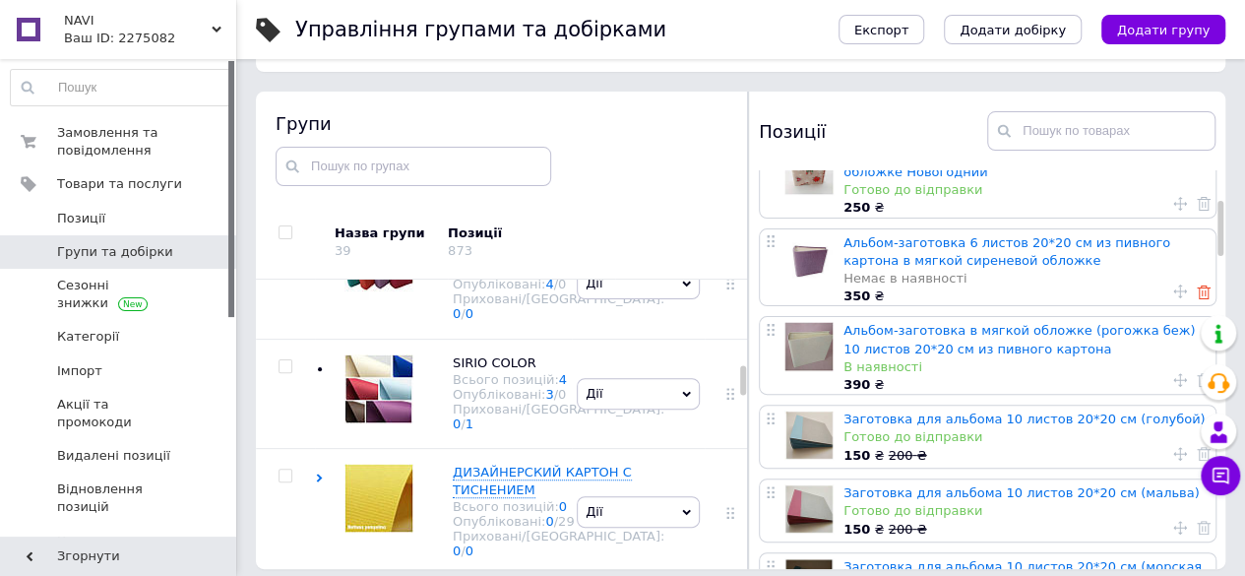
click at [1197, 291] on use at bounding box center [1204, 293] width 14 height 14
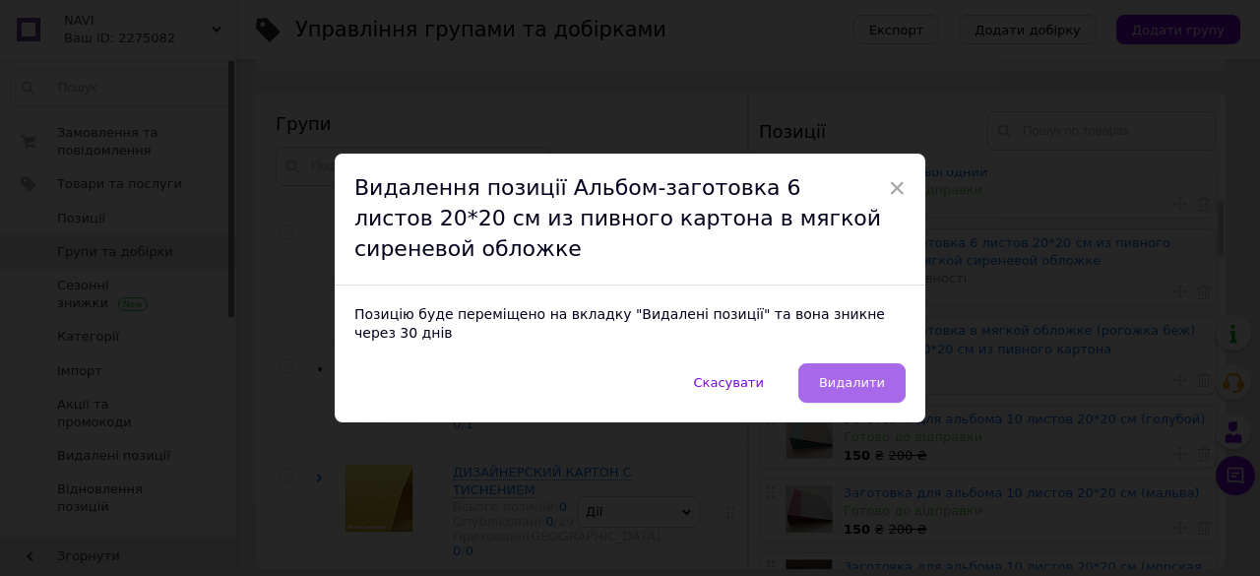
click at [848, 375] on span "Видалити" at bounding box center [852, 382] width 66 height 15
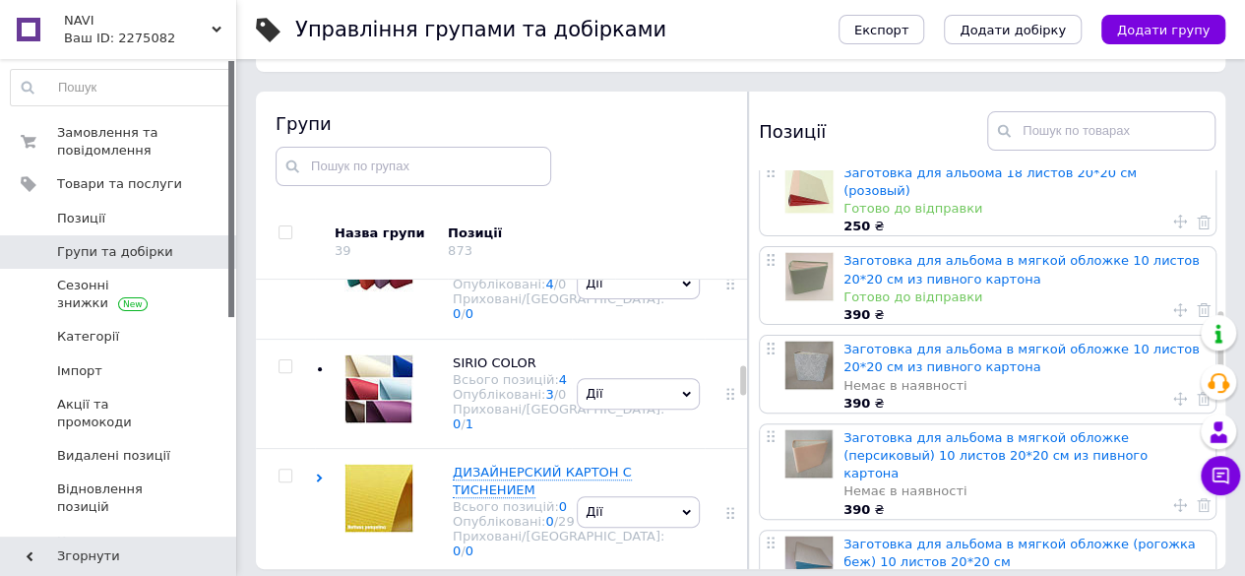
scroll to position [1181, 0]
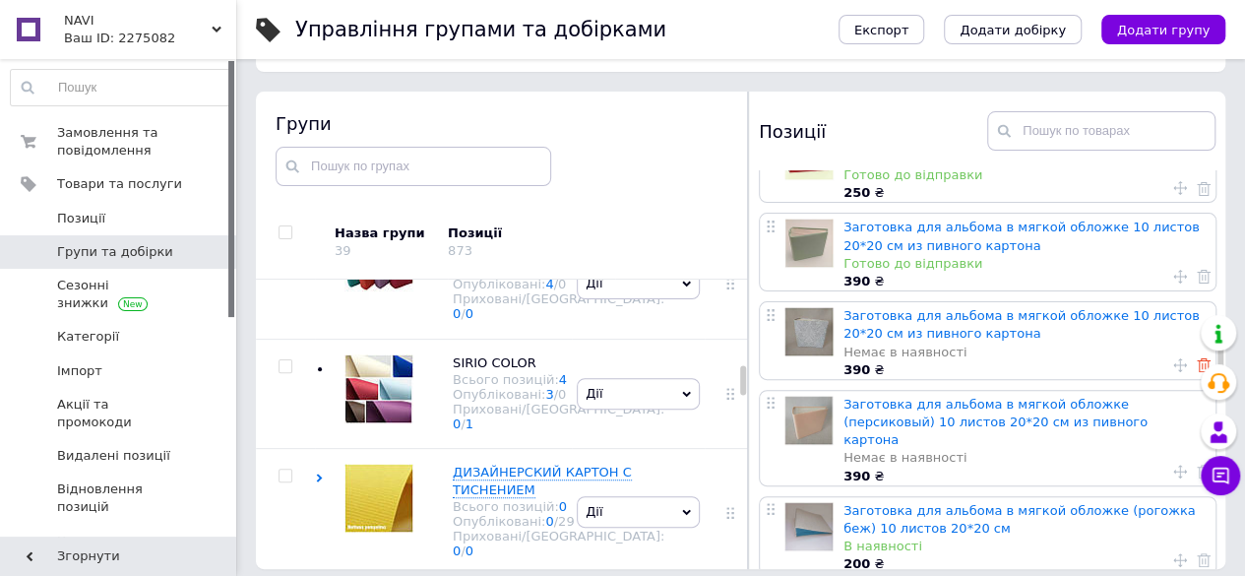
click at [1197, 358] on use at bounding box center [1204, 365] width 14 height 14
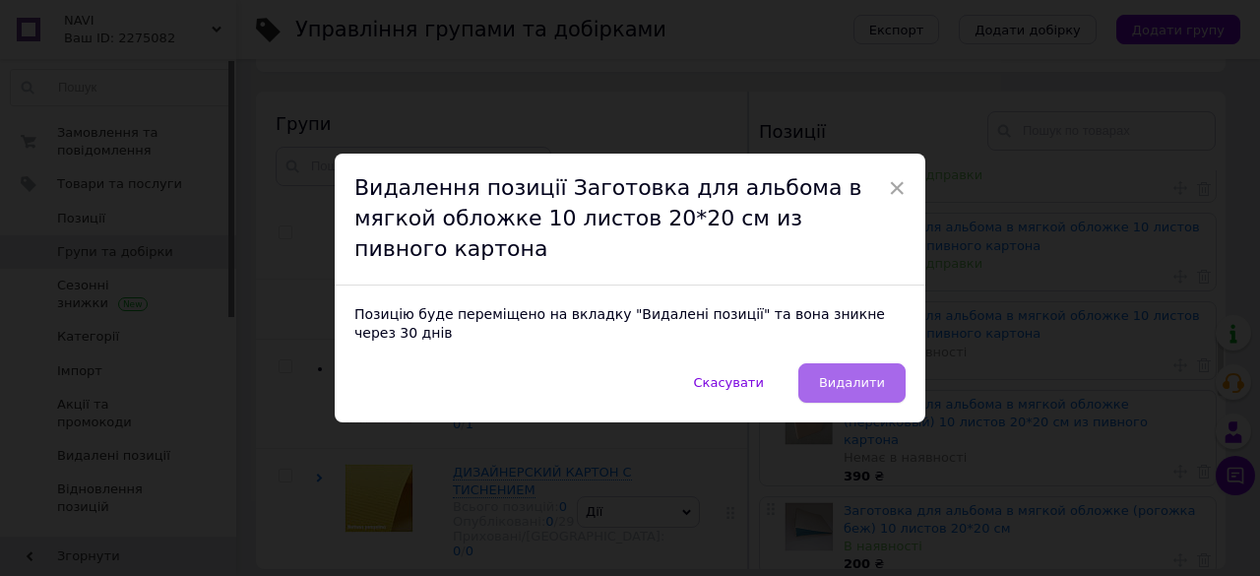
click at [864, 375] on span "Видалити" at bounding box center [852, 382] width 66 height 15
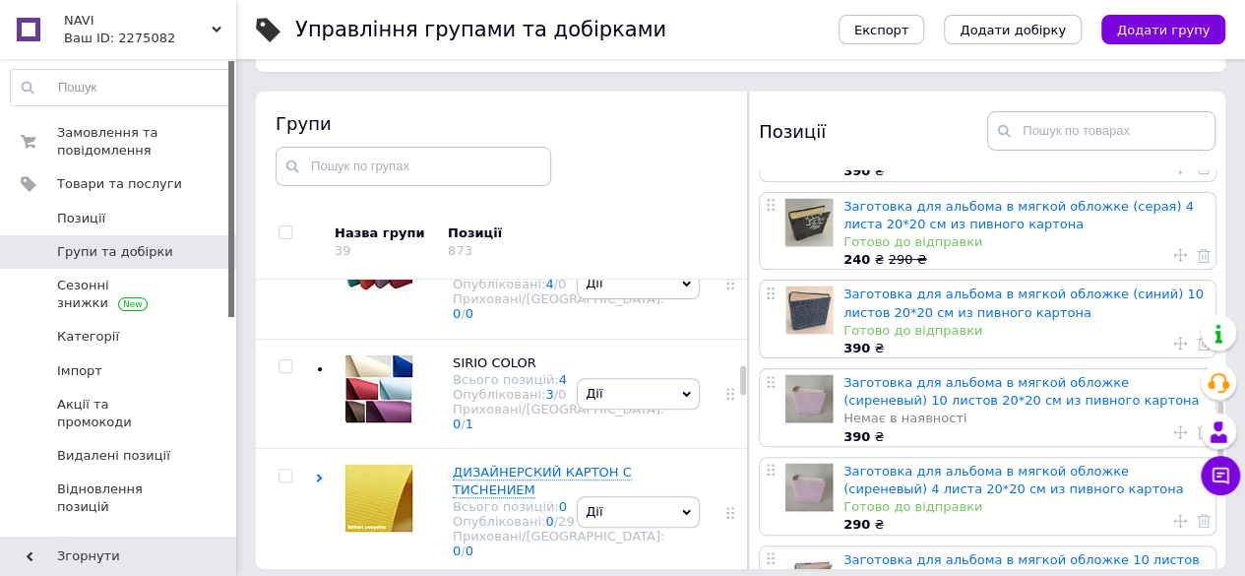
scroll to position [1575, 0]
click at [1197, 424] on use at bounding box center [1204, 431] width 14 height 14
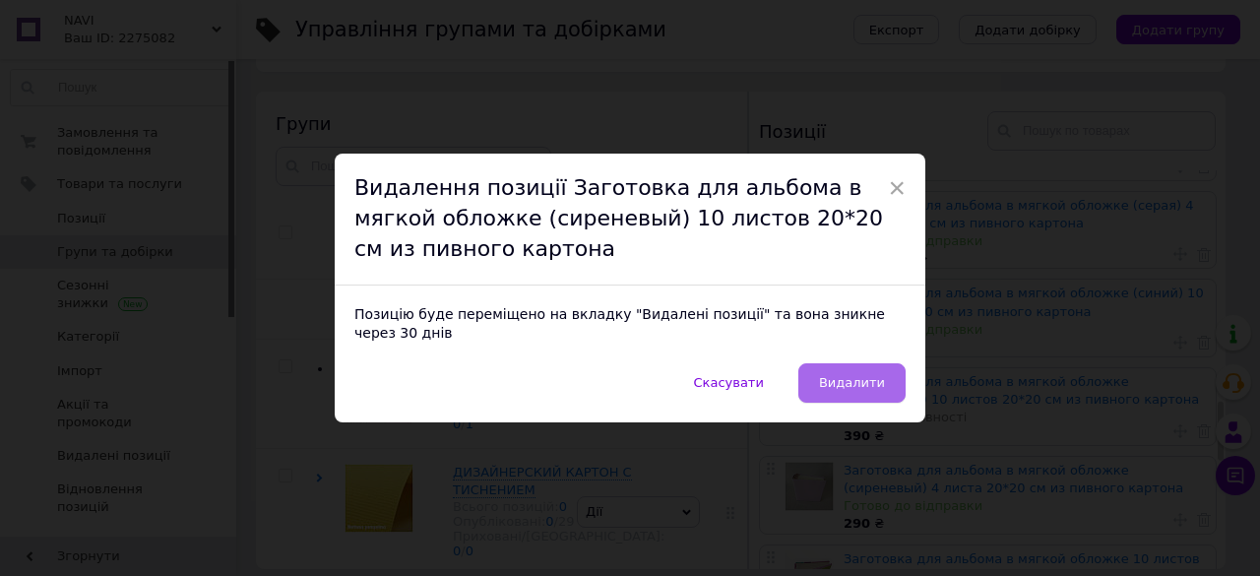
click at [873, 379] on span "Видалити" at bounding box center [852, 382] width 66 height 15
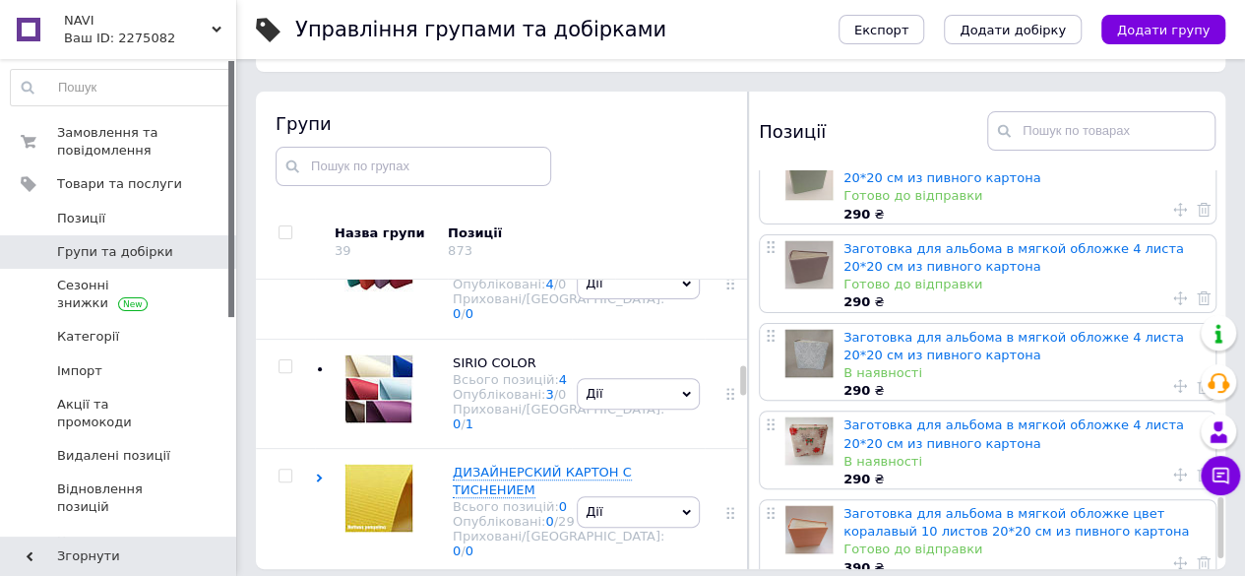
scroll to position [2166, 0]
